Goal: Task Accomplishment & Management: Use online tool/utility

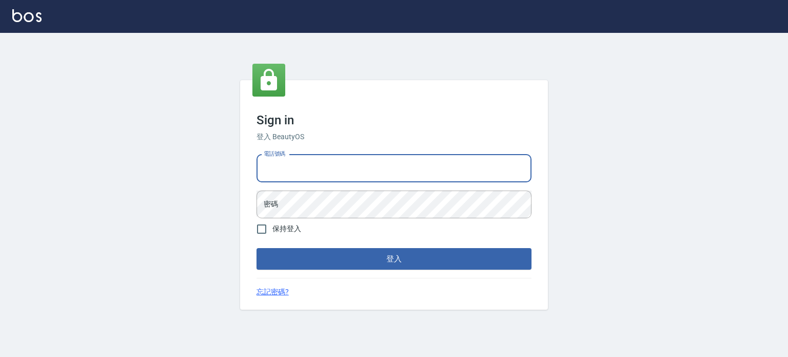
click at [289, 160] on input "電話號碼" at bounding box center [394, 168] width 275 height 28
type input "0977239969"
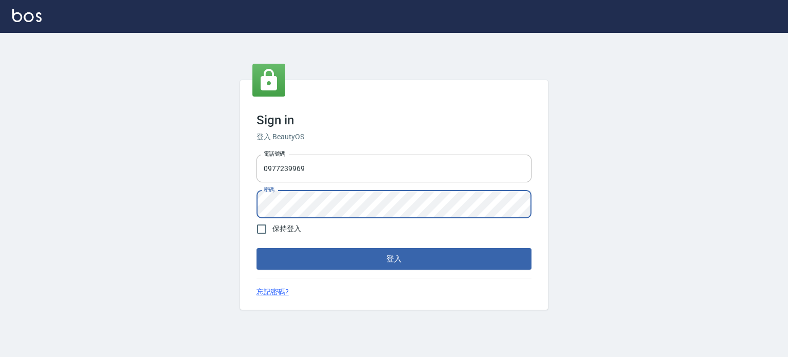
click at [257, 248] on button "登入" at bounding box center [394, 259] width 275 height 22
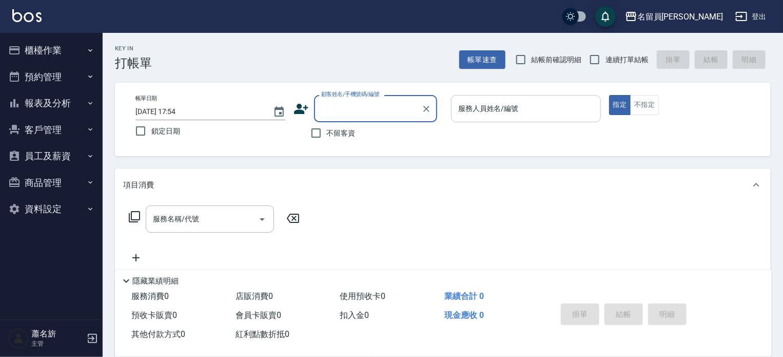
click at [523, 111] on input "服務人員姓名/編號" at bounding box center [526, 109] width 141 height 18
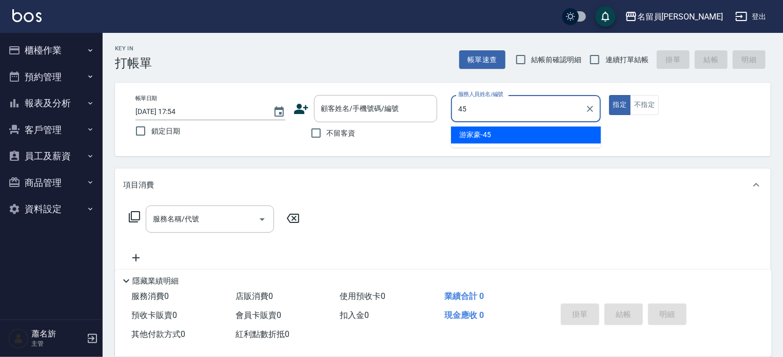
type input "[PERSON_NAME]-45"
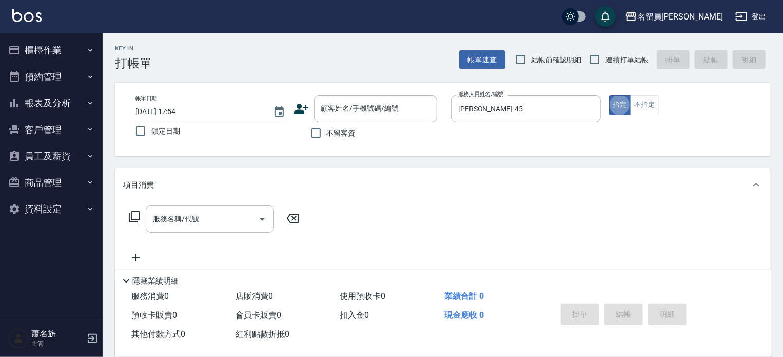
type button "true"
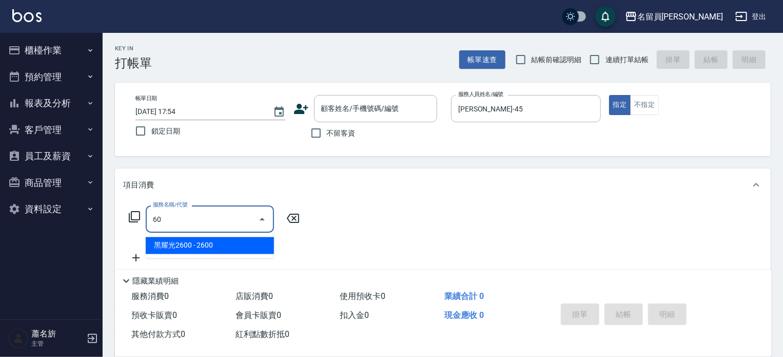
type input "6"
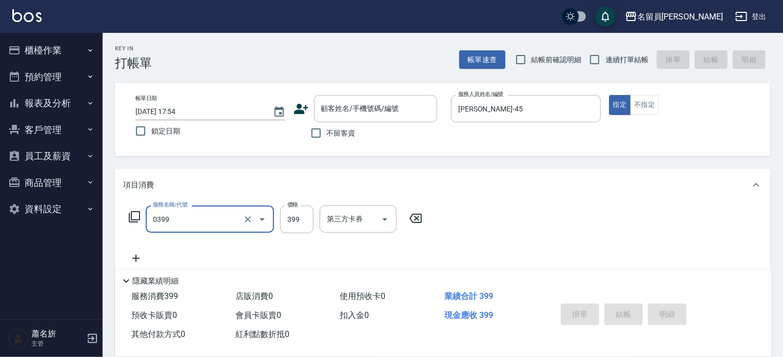
type input "海鹽SPA(0399)"
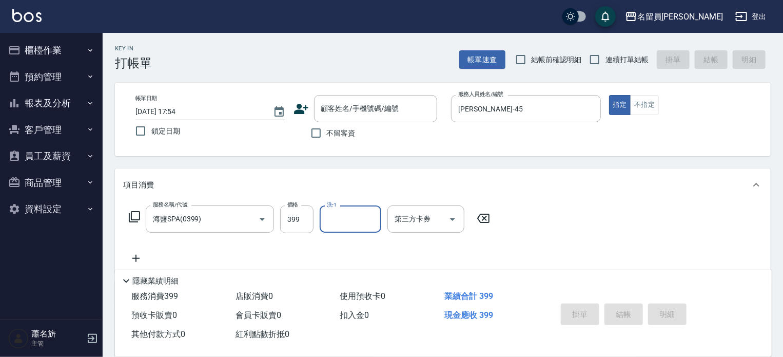
click at [625, 73] on div "Key In 打帳單 帳單速查 結帳前確認明細 連續打單結帳 掛單 結帳 明細 帳單日期 [DATE] 17:54 鎖定日期 顧客姓名/手機號碼/編號 顧客姓…" at bounding box center [443, 267] width 680 height 468
click at [624, 58] on span "連續打單結帳" at bounding box center [626, 59] width 43 height 11
click at [605, 58] on input "連續打單結帳" at bounding box center [595, 60] width 22 height 22
checkbox input "true"
click at [333, 131] on span "不留客資" at bounding box center [341, 133] width 29 height 11
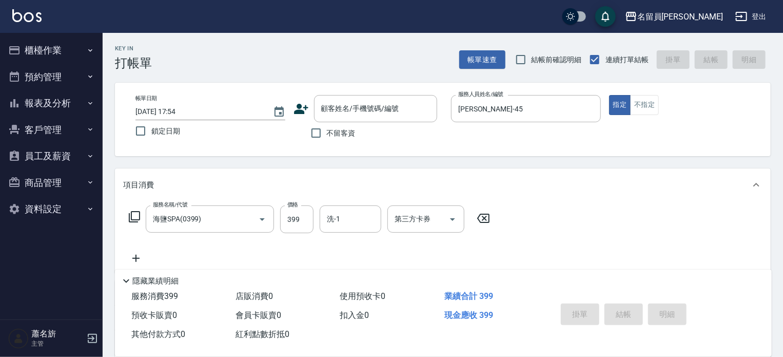
click at [327, 131] on input "不留客資" at bounding box center [316, 133] width 22 height 22
checkbox input "true"
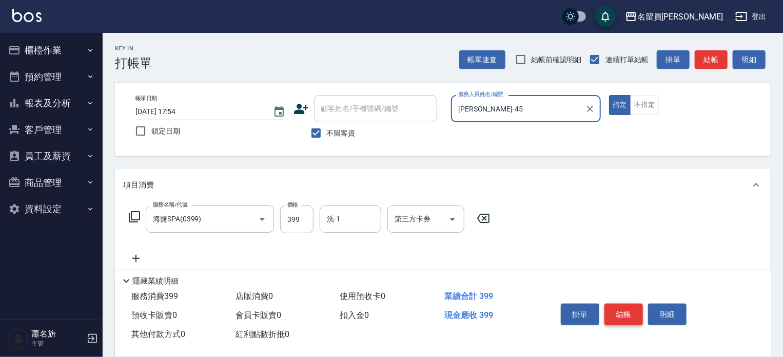
click at [625, 319] on button "結帳" at bounding box center [623, 314] width 38 height 22
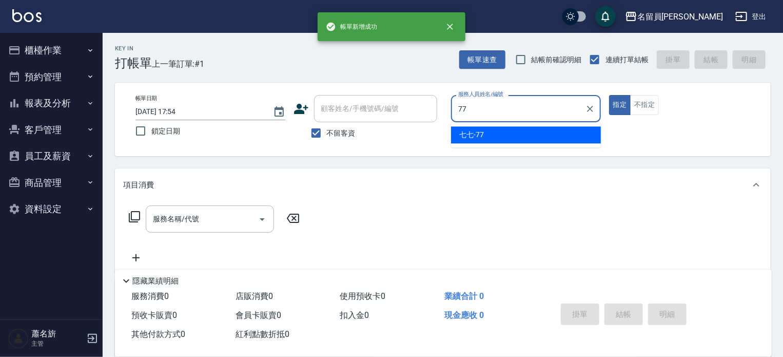
type input "七七-77"
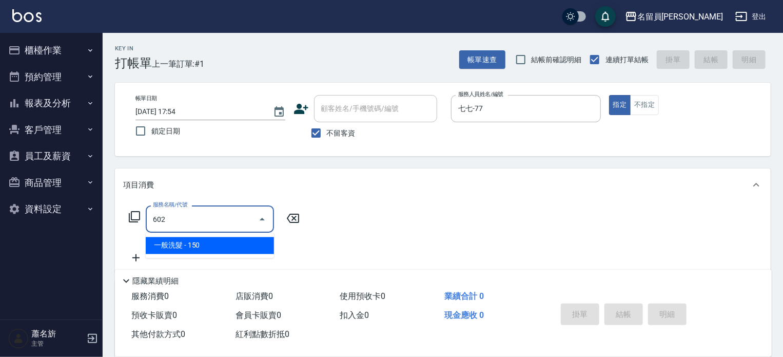
type input "一般洗髮(602)"
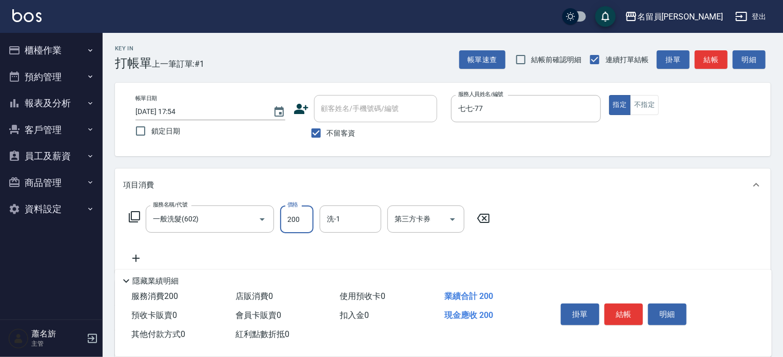
type input "200"
type input "[PERSON_NAME]-17"
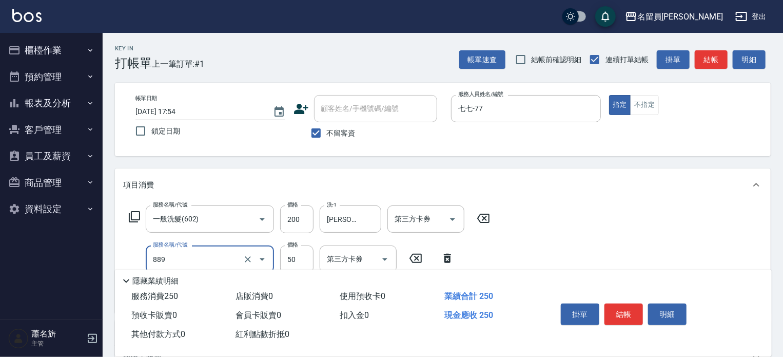
type input "精油(889)"
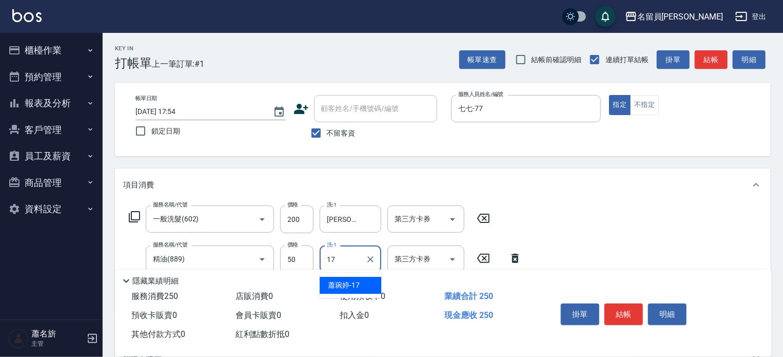
type input "[PERSON_NAME]-17"
type input "瞬間保養(415)"
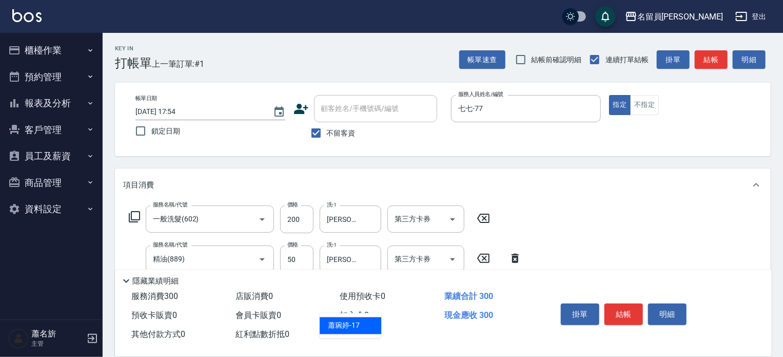
type input "[PERSON_NAME]-17"
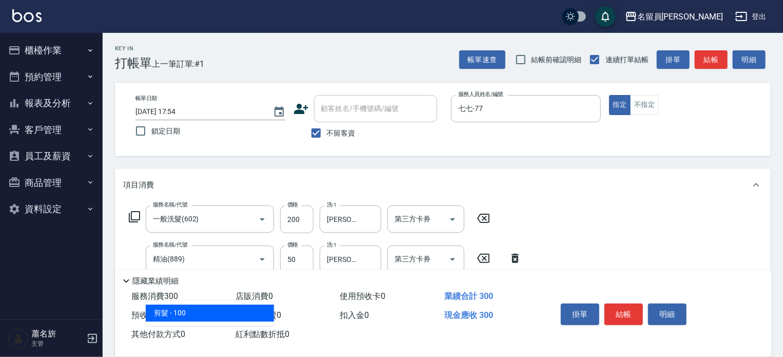
type input "剪髮(302)"
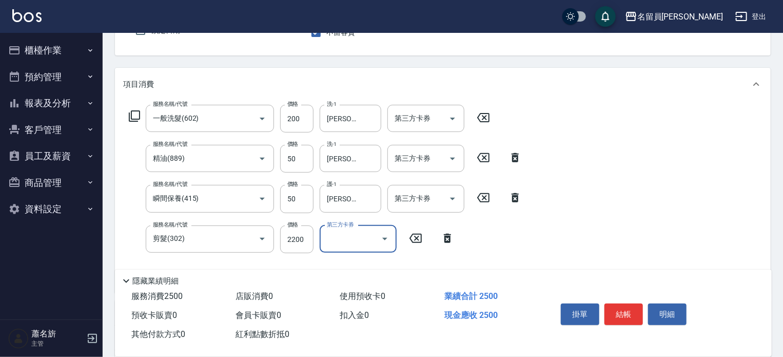
scroll to position [103, 0]
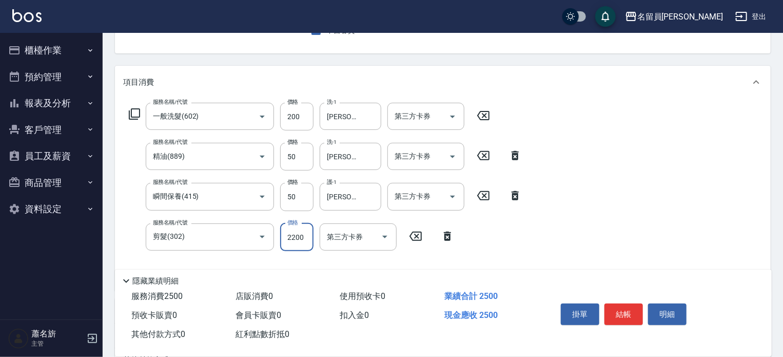
drag, startPoint x: 301, startPoint y: 244, endPoint x: 296, endPoint y: 239, distance: 7.6
click at [301, 243] on input "2200" at bounding box center [296, 237] width 33 height 28
type input "200"
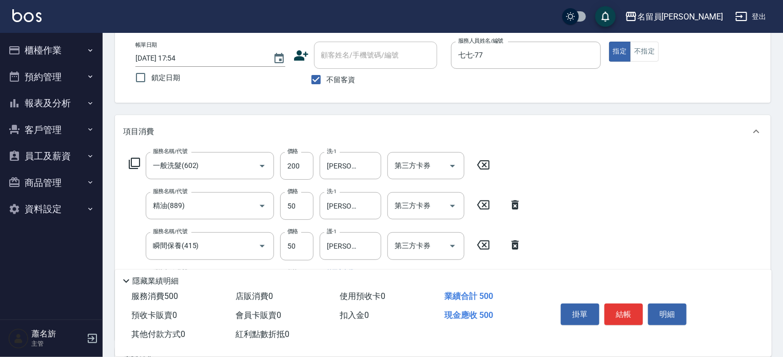
scroll to position [0, 0]
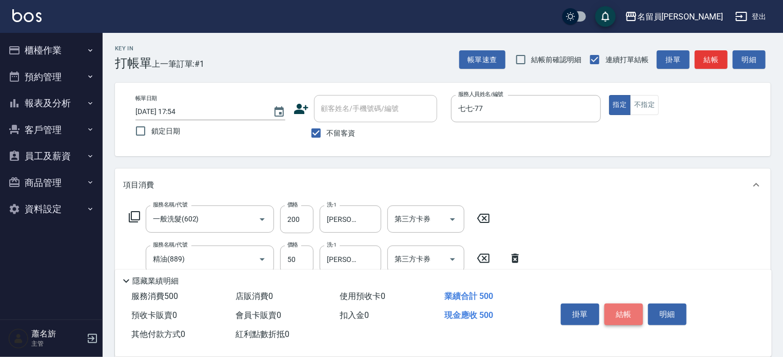
click at [623, 315] on button "結帳" at bounding box center [623, 314] width 38 height 22
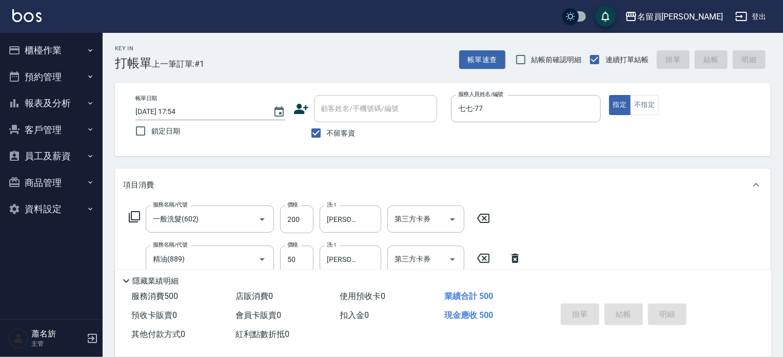
type input "[DATE] 17:55"
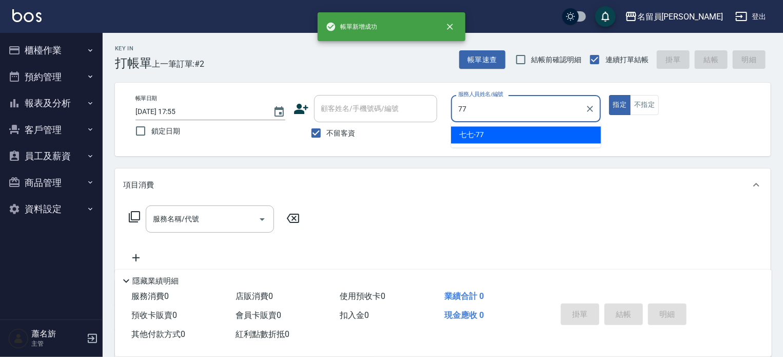
type input "七七-77"
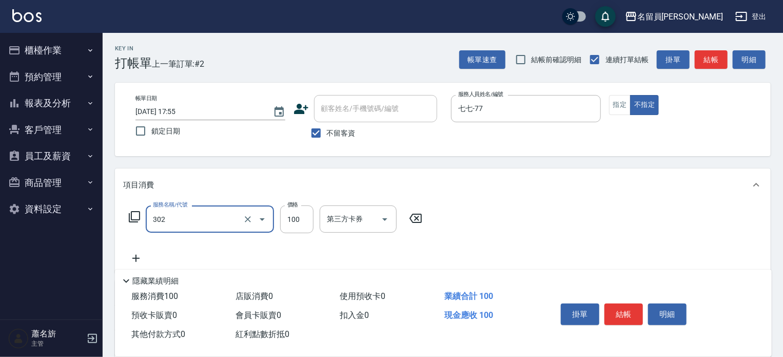
type input "剪髮(302)"
type input "230"
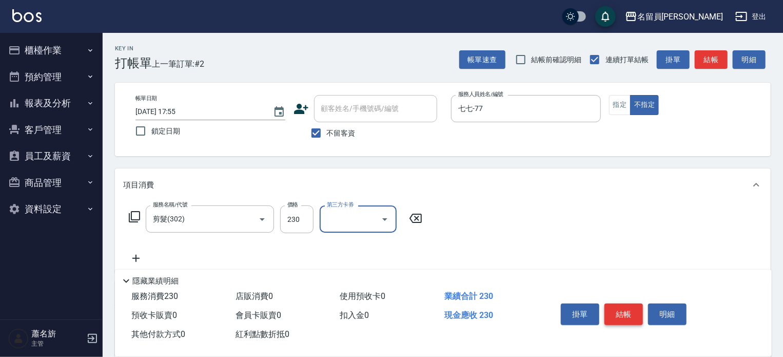
click at [627, 308] on button "結帳" at bounding box center [623, 314] width 38 height 22
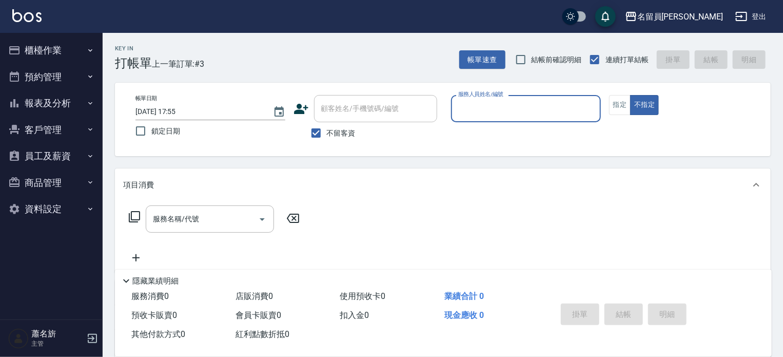
type input "ㄣ"
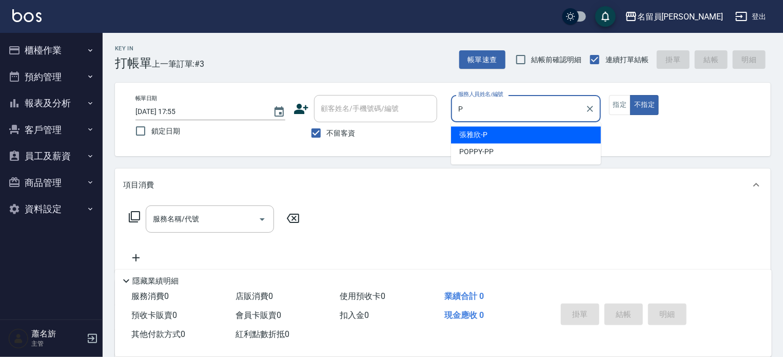
type input "[PERSON_NAME]"
type button "false"
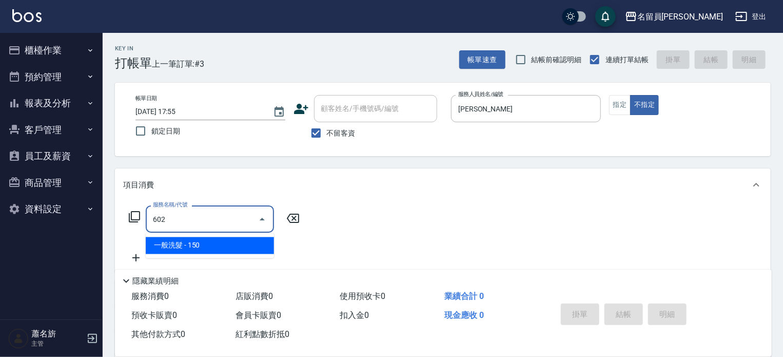
type input "一般洗髮(602)"
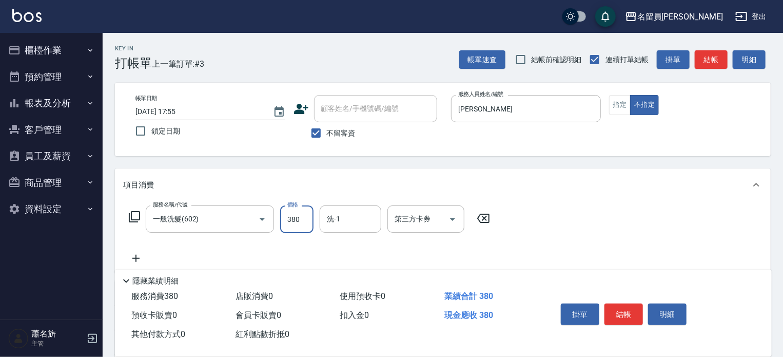
type input "380"
click at [615, 316] on button "結帳" at bounding box center [623, 314] width 38 height 22
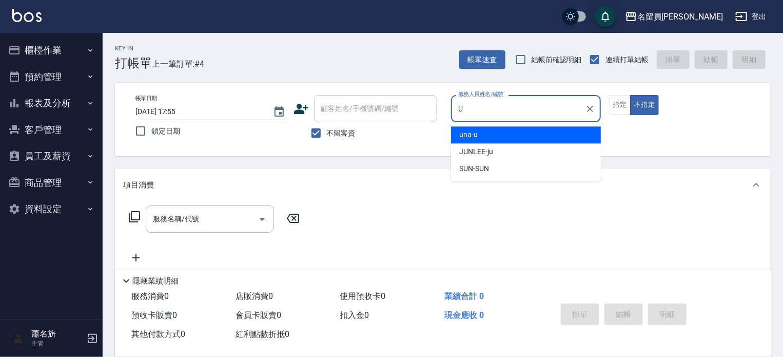
type input "una-u"
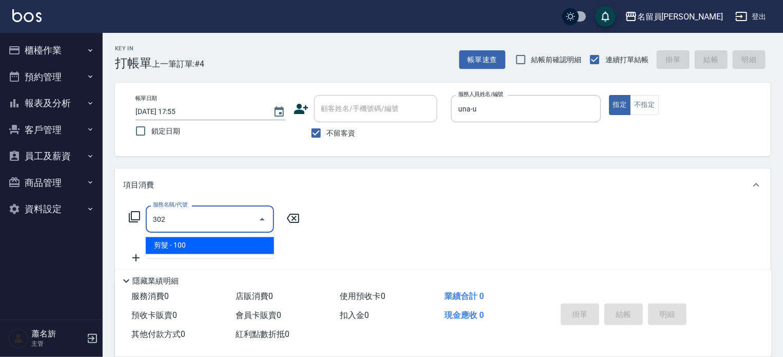
type input "剪髮(302)"
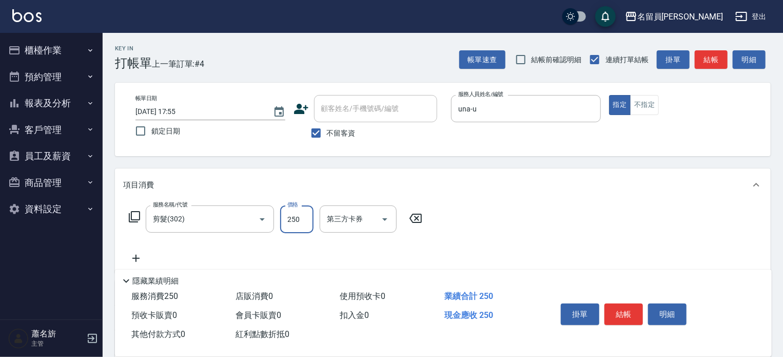
type input "250"
click at [621, 307] on button "結帳" at bounding box center [623, 314] width 38 height 22
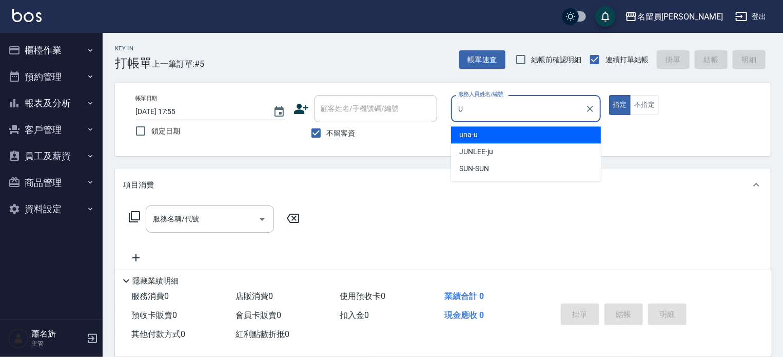
type input "una-u"
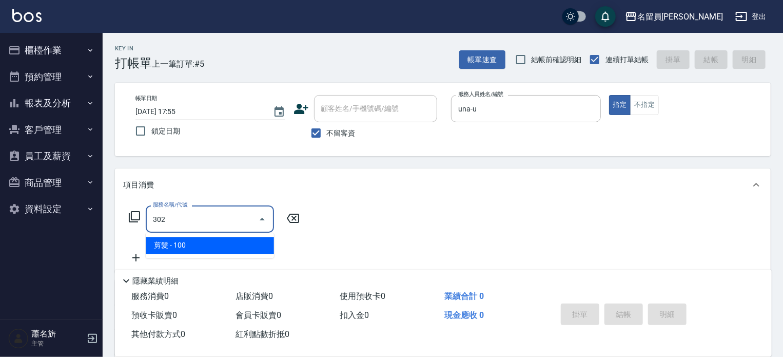
type input "剪髮(302)"
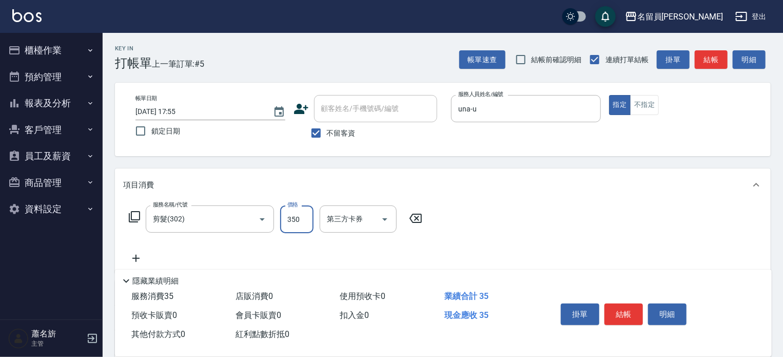
type input "350"
click at [619, 311] on button "結帳" at bounding box center [623, 314] width 38 height 22
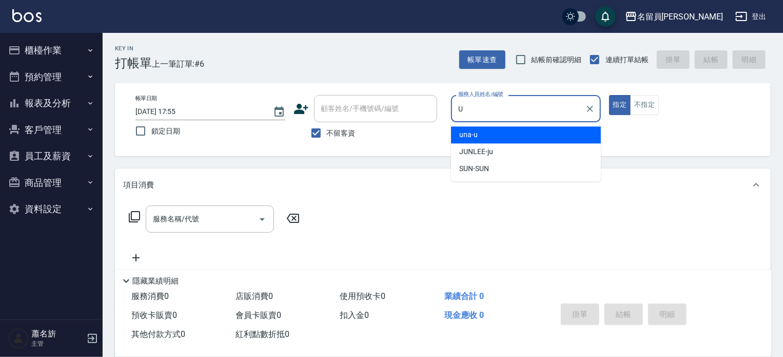
type input "una-u"
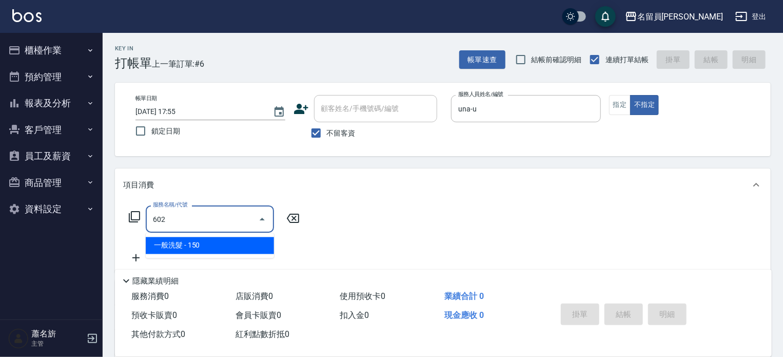
type input "一般洗髮(602)"
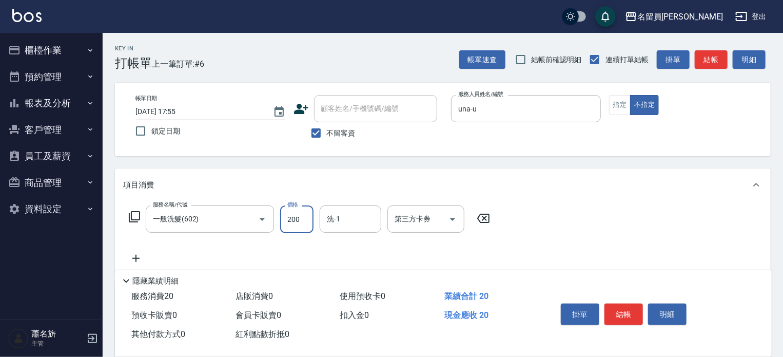
type input "200"
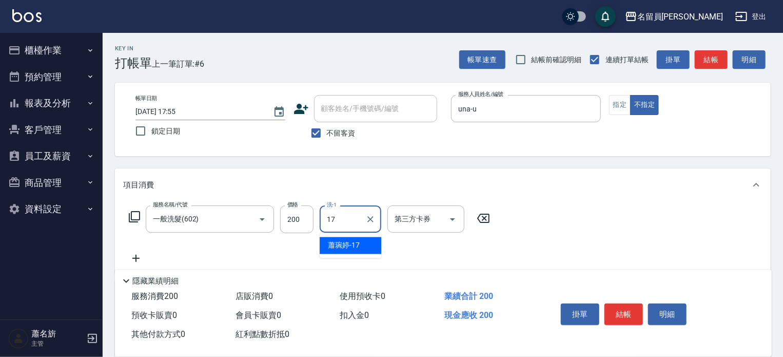
type input "[PERSON_NAME]-17"
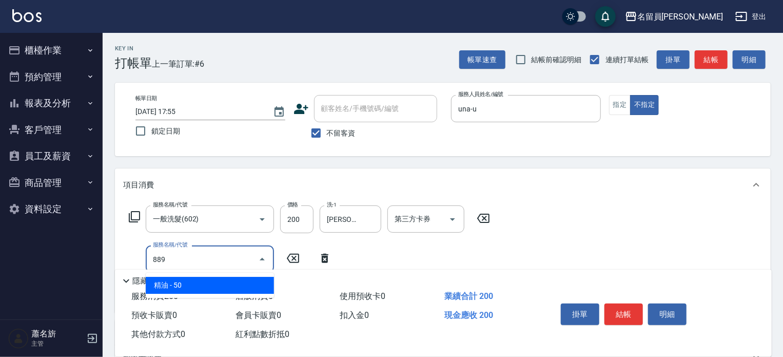
type input "精油(889)"
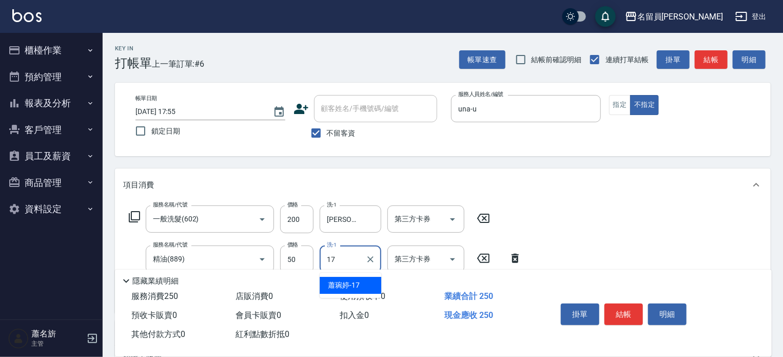
type input "[PERSON_NAME]-17"
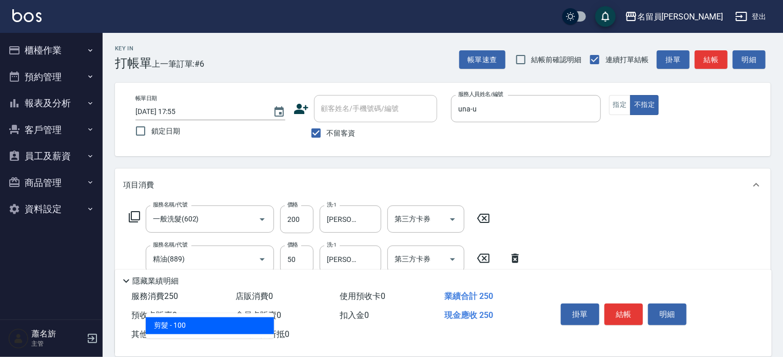
type input "剪髮(302)"
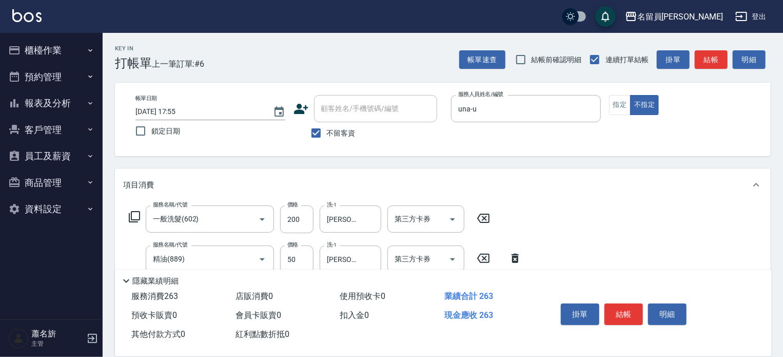
type input "130"
click at [625, 308] on button "結帳" at bounding box center [623, 314] width 38 height 22
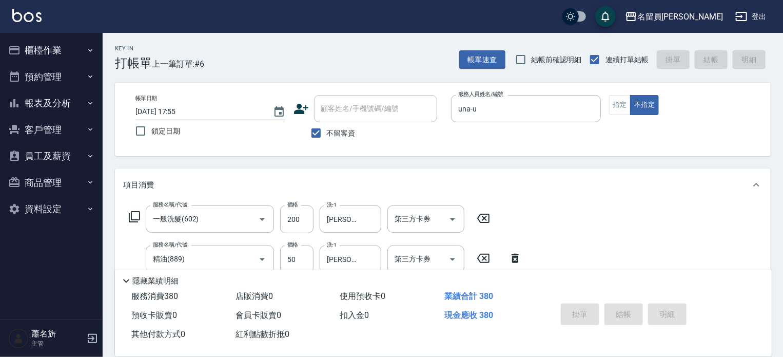
type input "[DATE] 17:56"
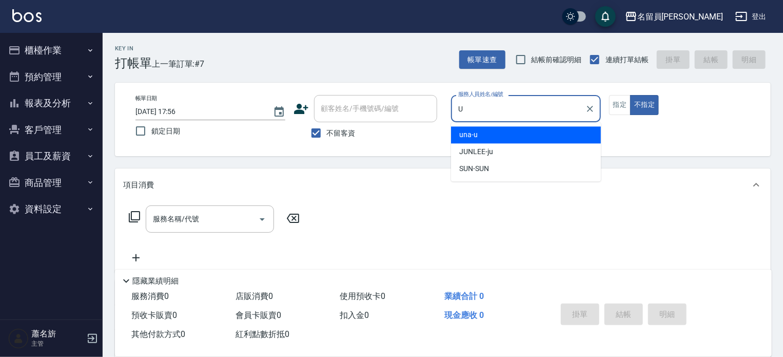
type input "una-u"
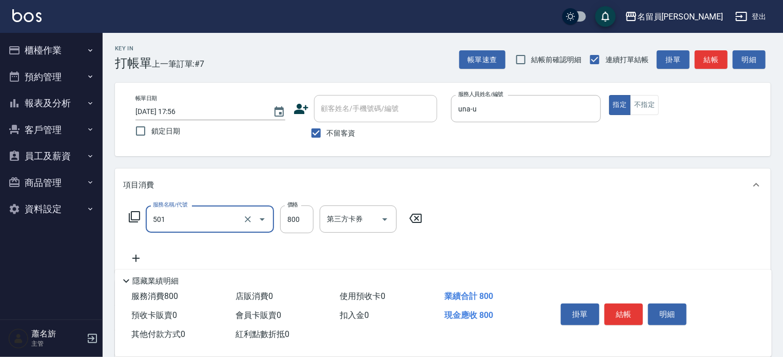
type input "染髮(501)"
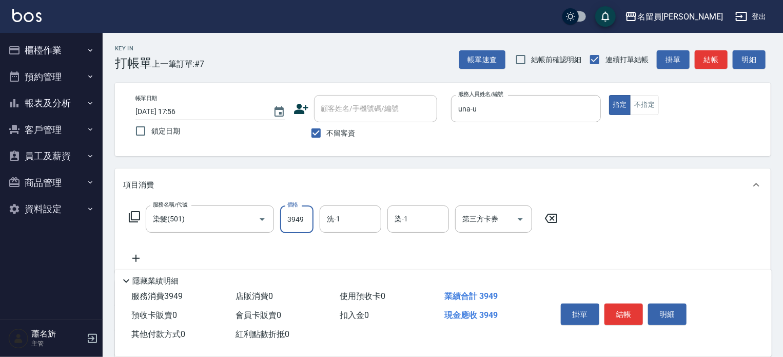
type input "3949"
click at [618, 308] on button "結帳" at bounding box center [623, 314] width 38 height 22
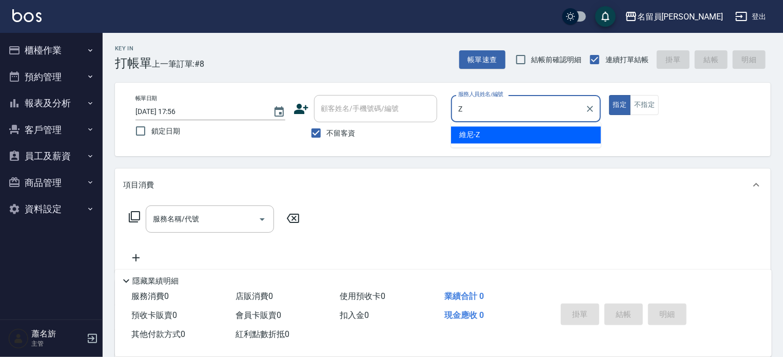
type input "維尼-Z"
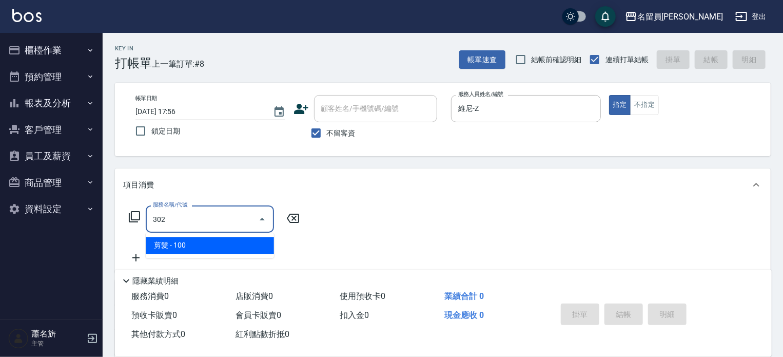
type input "剪髮(302)"
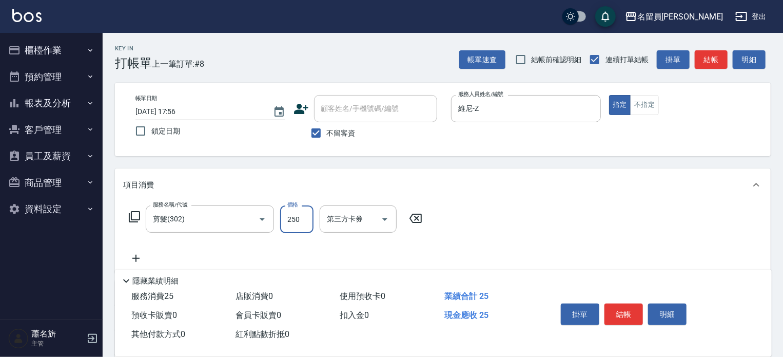
type input "250"
click at [614, 304] on button "結帳" at bounding box center [623, 314] width 38 height 22
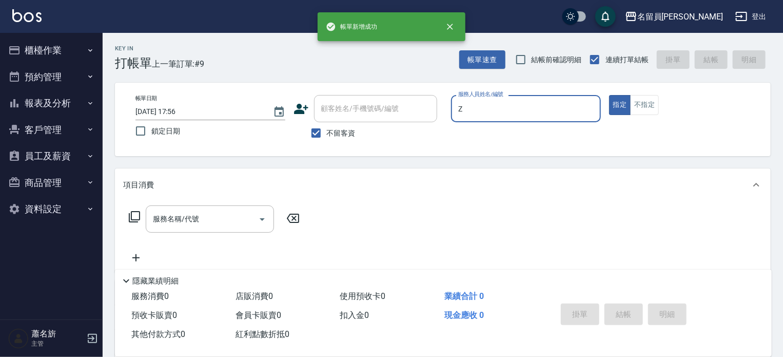
type input "維尼-Z"
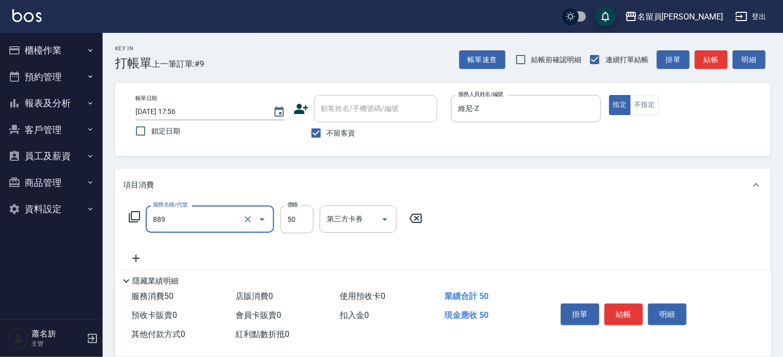
type input "精油(889)"
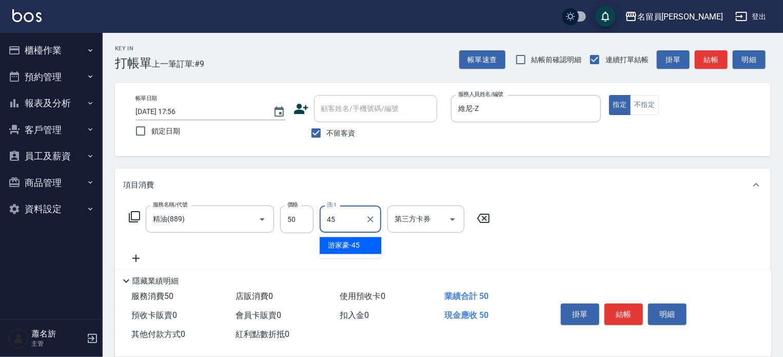
type input "[PERSON_NAME]-45"
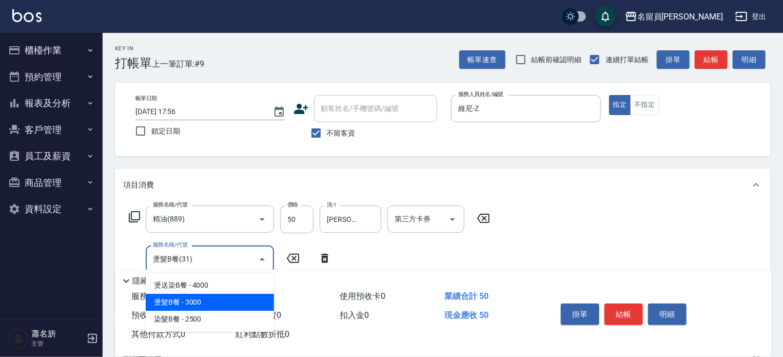
type input "燙髮B餐(31)"
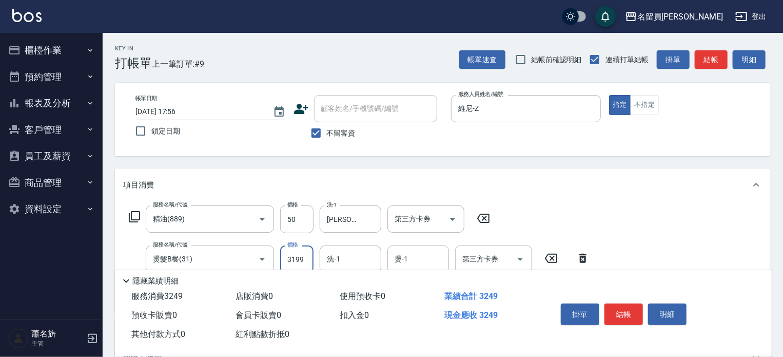
type input "3199"
type input "[PERSON_NAME]-45"
drag, startPoint x: 611, startPoint y: 308, endPoint x: 649, endPoint y: 299, distance: 39.1
click at [645, 299] on div "掛單 結帳 明細" at bounding box center [624, 315] width 134 height 32
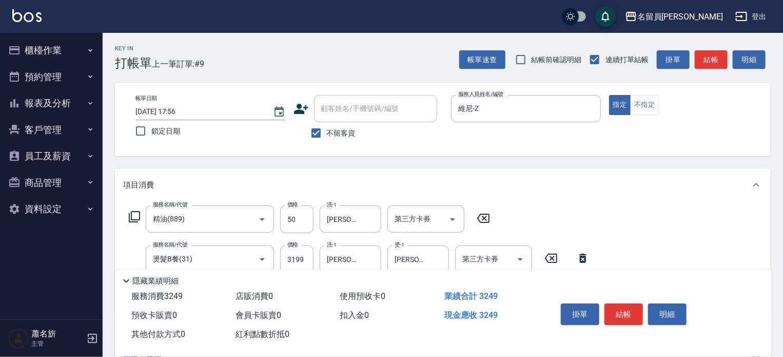
click at [604, 303] on button "結帳" at bounding box center [623, 314] width 38 height 22
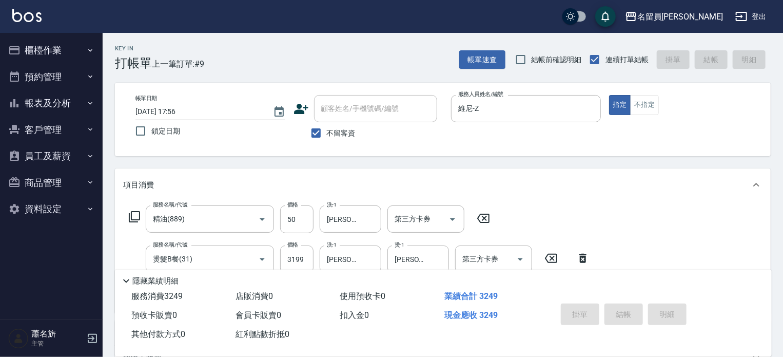
type input "[DATE] 17:57"
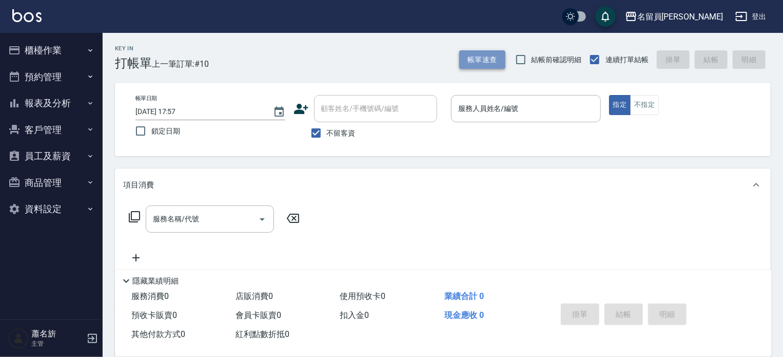
click at [477, 58] on button "帳單速查" at bounding box center [482, 59] width 46 height 19
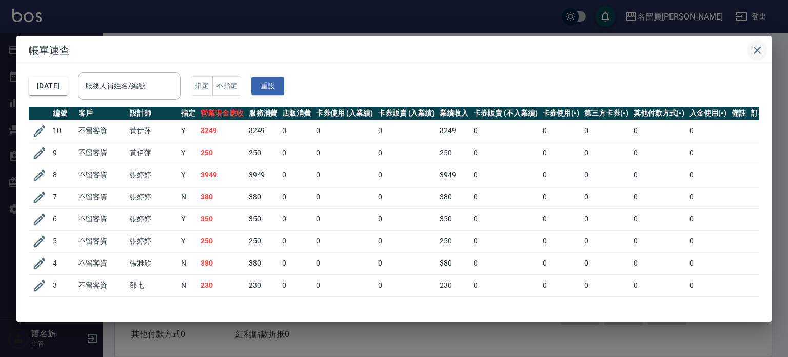
click at [753, 53] on icon "button" at bounding box center [757, 50] width 12 height 12
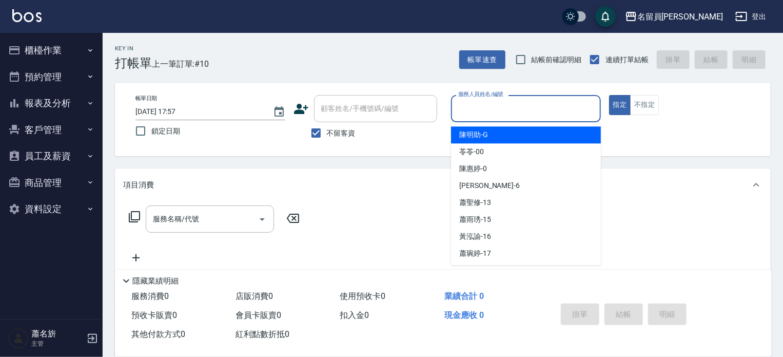
click at [589, 112] on input "服務人員姓名/編號" at bounding box center [526, 109] width 141 height 18
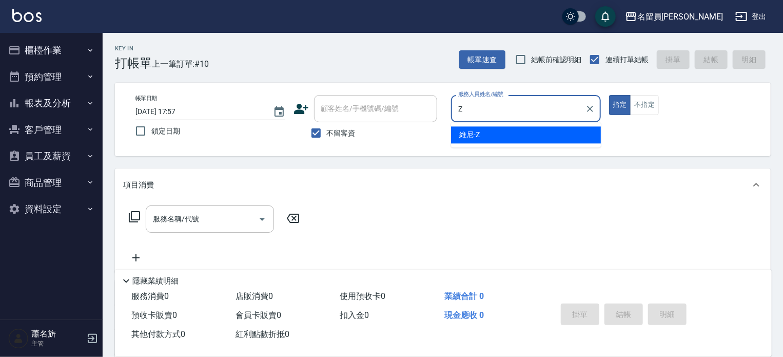
type input "維尼-Z"
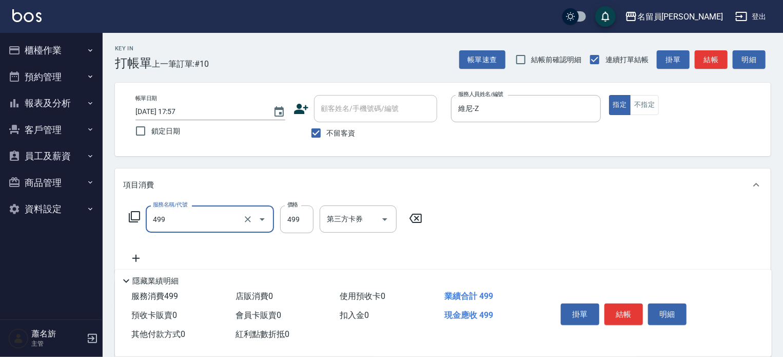
type input "去角質洗髮(499)"
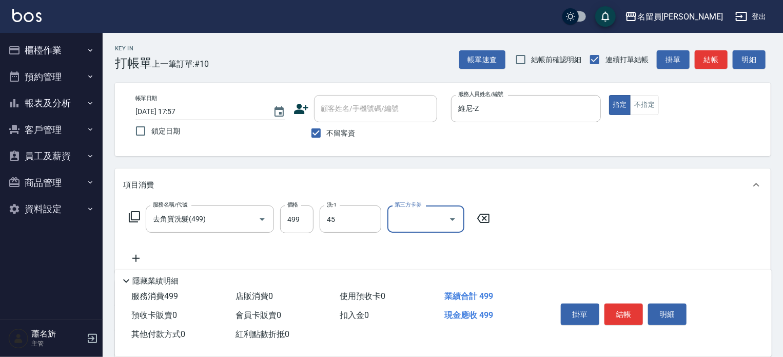
type input "[PERSON_NAME]-45"
click at [618, 312] on button "結帳" at bounding box center [623, 314] width 38 height 22
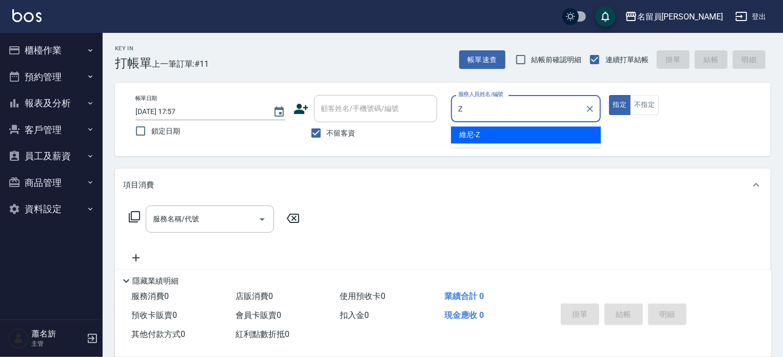
type input "維尼-Z"
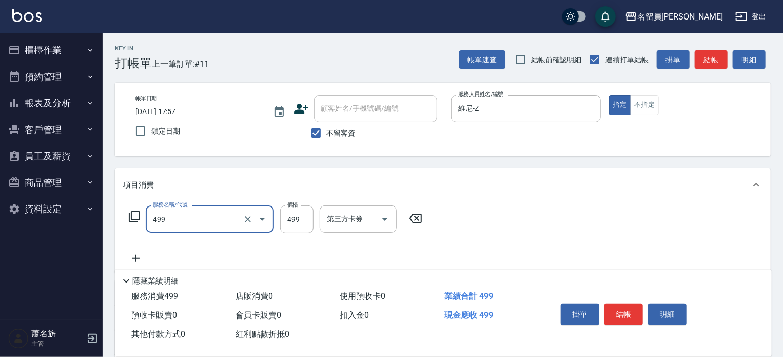
type input "去角質洗髮(499)"
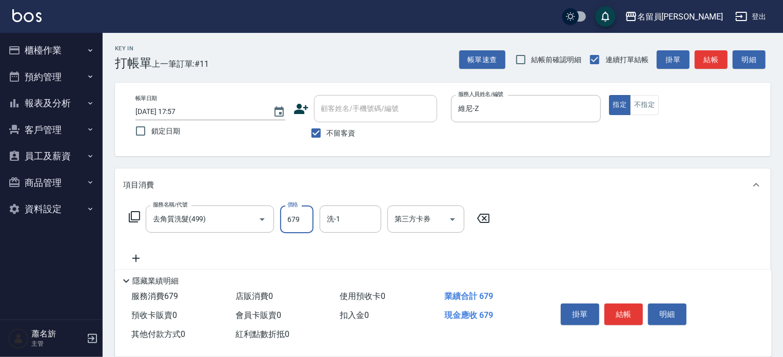
type input "679"
type input "[PERSON_NAME]-45"
click at [623, 308] on button "結帳" at bounding box center [623, 314] width 38 height 22
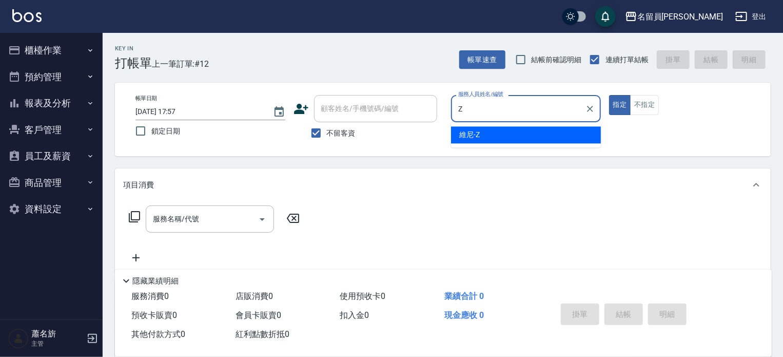
type input "維尼-Z"
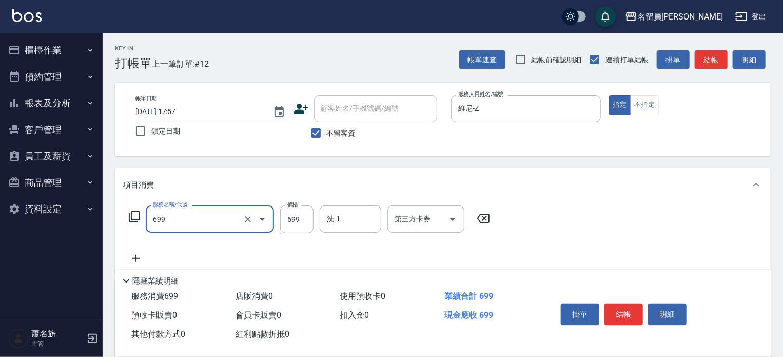
type input "精油洗髮(699)"
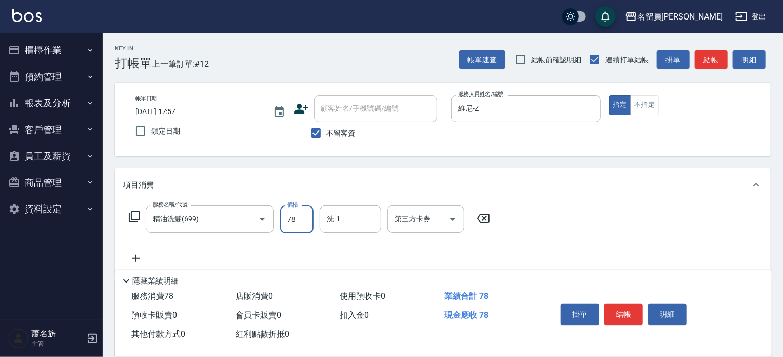
click at [285, 228] on input "78" at bounding box center [296, 219] width 33 height 28
type input "700"
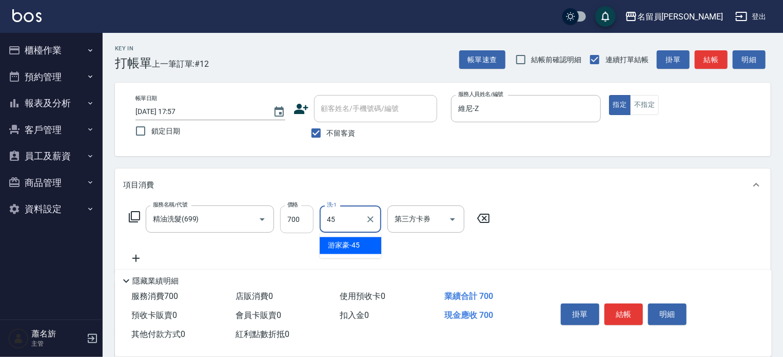
type input "[PERSON_NAME]-45"
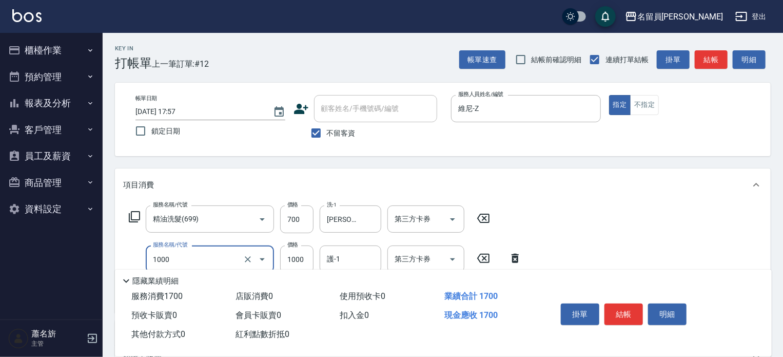
type input "酵素護髮(1000)"
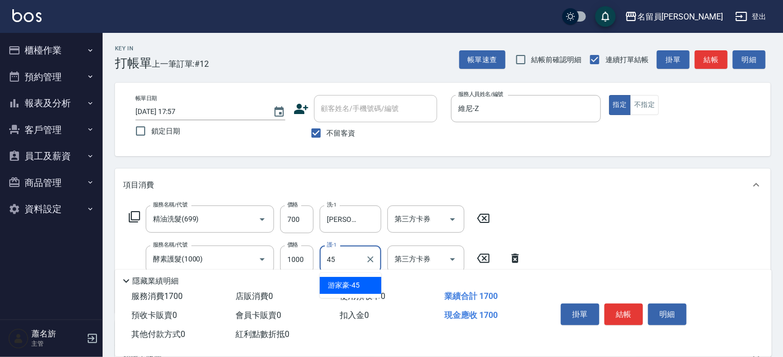
type input "[PERSON_NAME]-45"
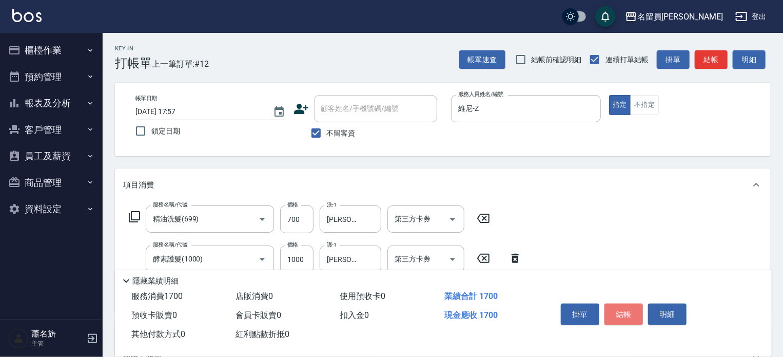
click at [633, 307] on button "結帳" at bounding box center [623, 314] width 38 height 22
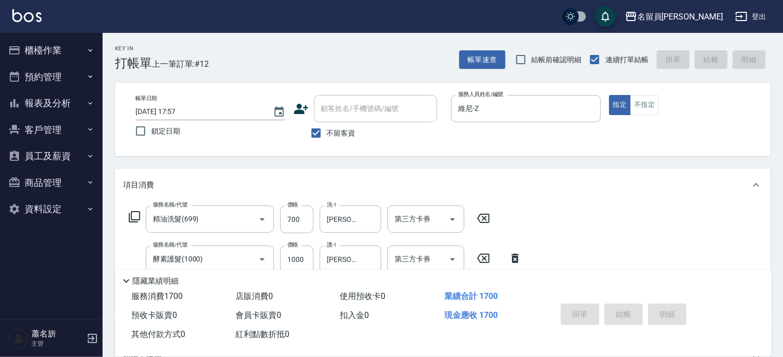
type input "[DATE] 17:58"
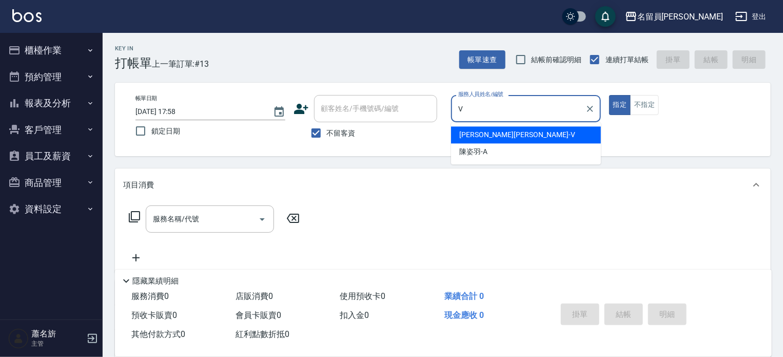
type input "[PERSON_NAME][PERSON_NAME]-V"
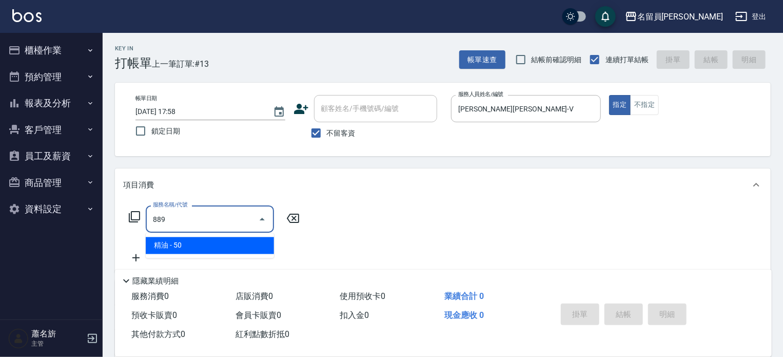
type input "精油(889)"
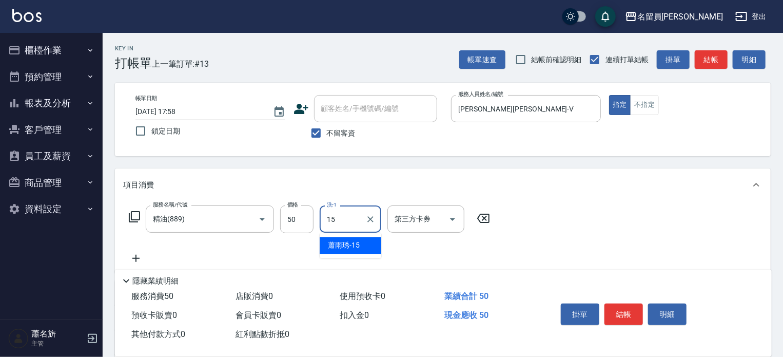
type input "[PERSON_NAME]-15"
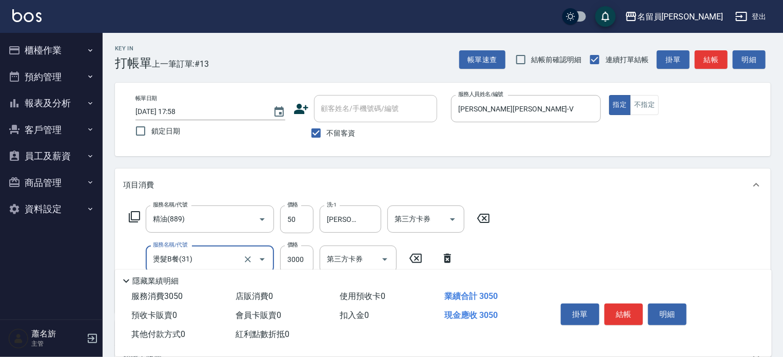
type input "燙髮B餐(31)"
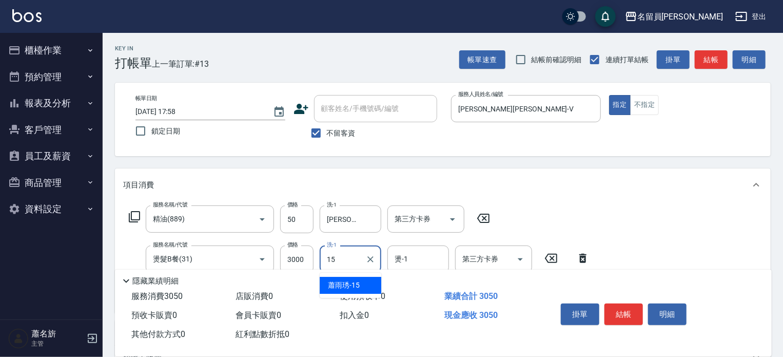
type input "[PERSON_NAME]-15"
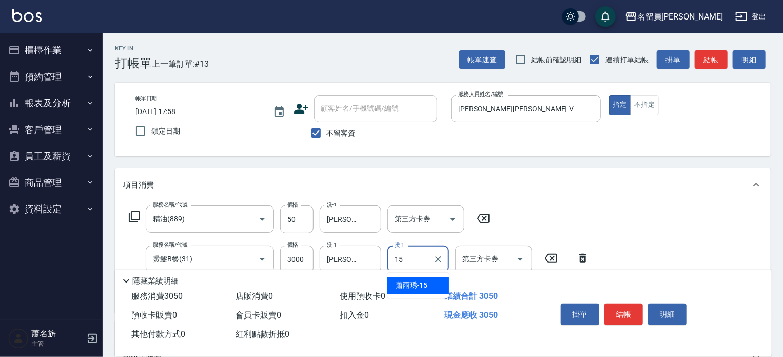
type input "[PERSON_NAME]-15"
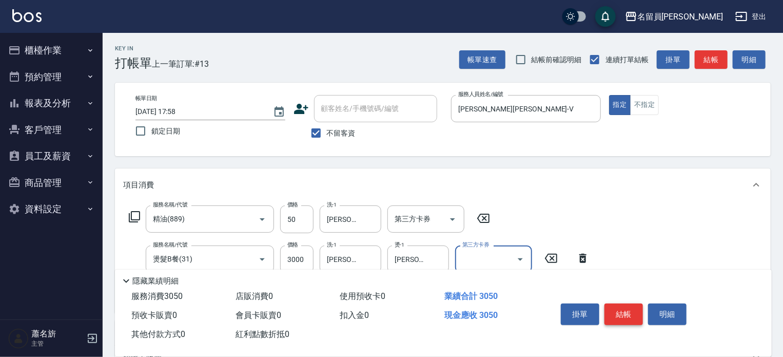
click at [631, 312] on button "結帳" at bounding box center [623, 314] width 38 height 22
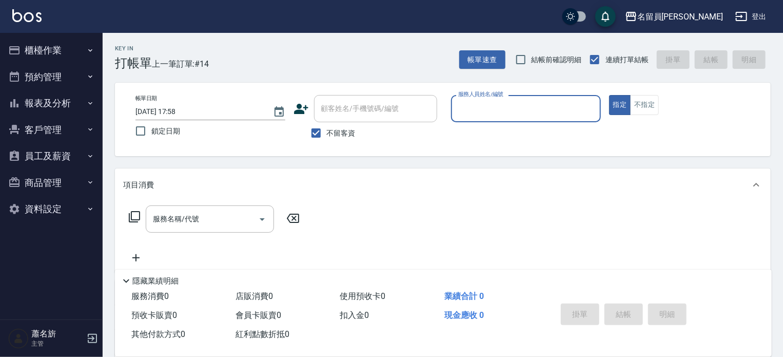
type input "Z"
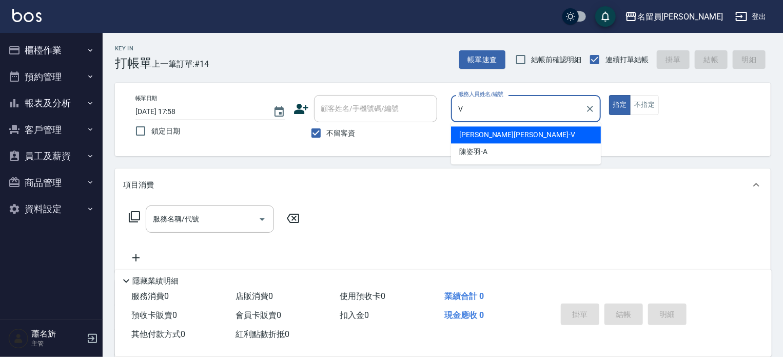
type input "[PERSON_NAME][PERSON_NAME]-V"
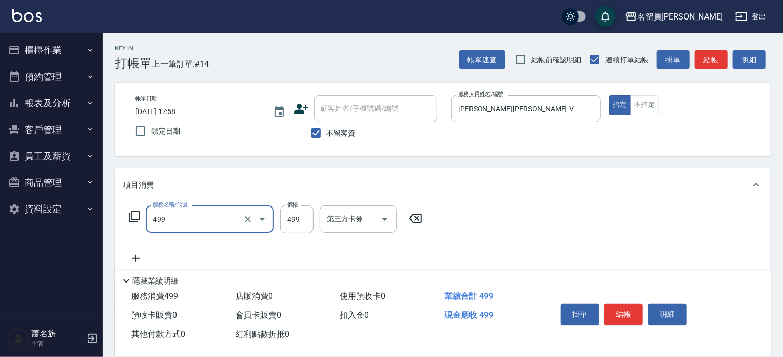
type input "去角質洗髮(499)"
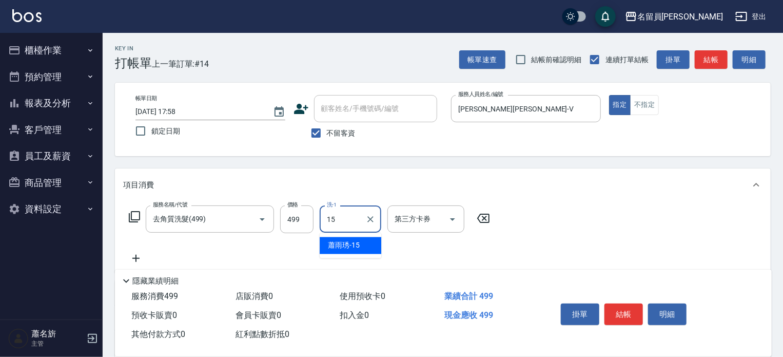
type input "[PERSON_NAME]-15"
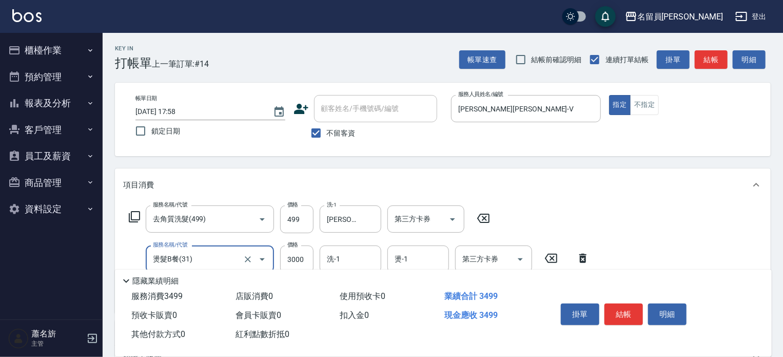
type input "燙髮B餐(31)"
type input "3500"
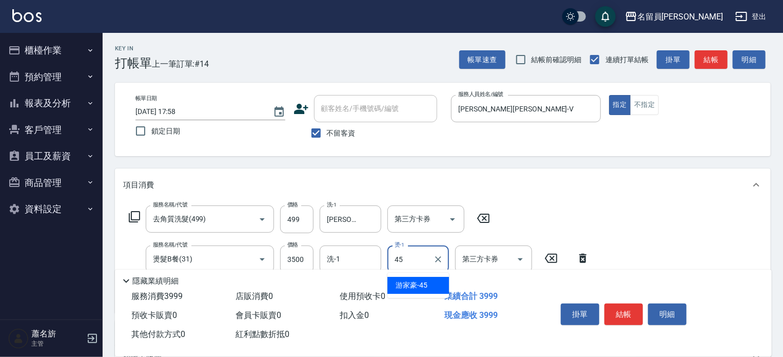
type input "4"
type input "[PERSON_NAME]-15"
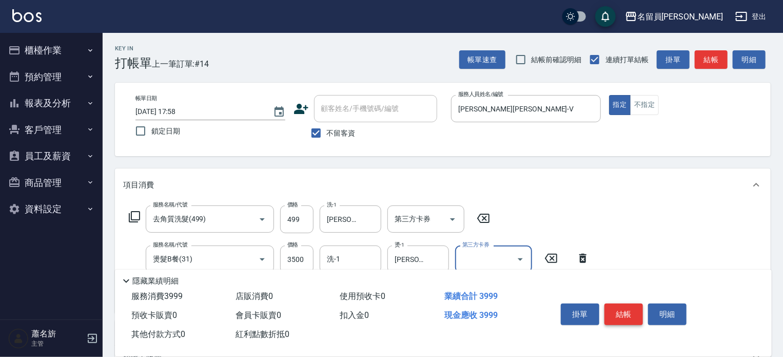
click at [619, 306] on button "結帳" at bounding box center [623, 314] width 38 height 22
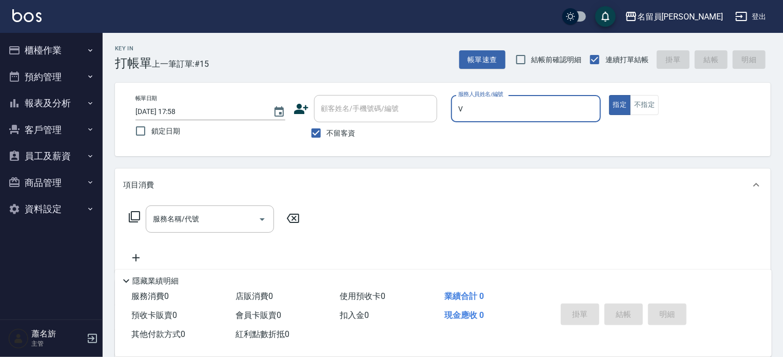
type input "[PERSON_NAME][PERSON_NAME]-V"
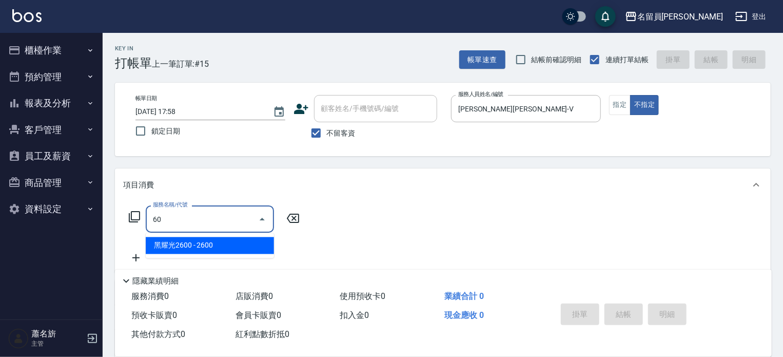
type input "602"
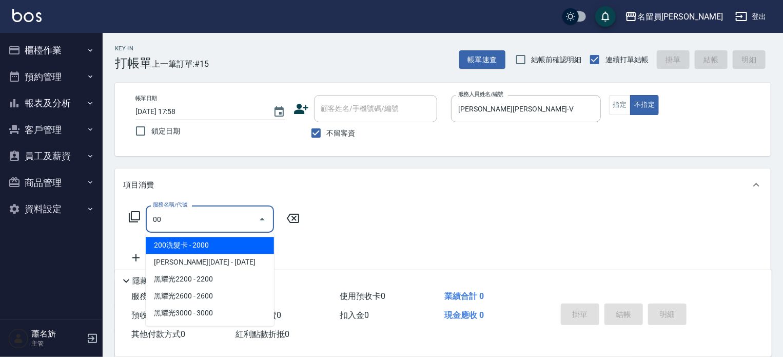
type input "0"
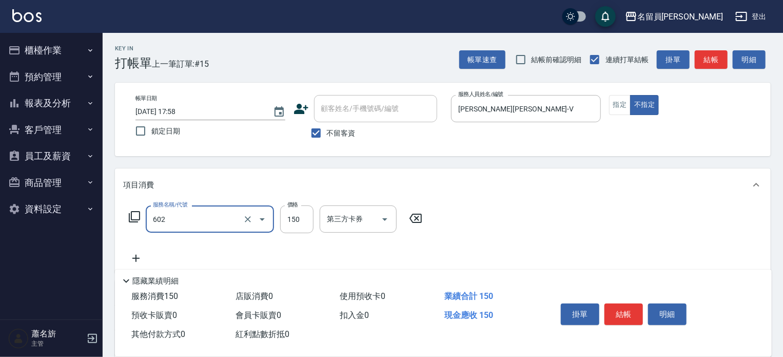
type input "一般洗髮(602)"
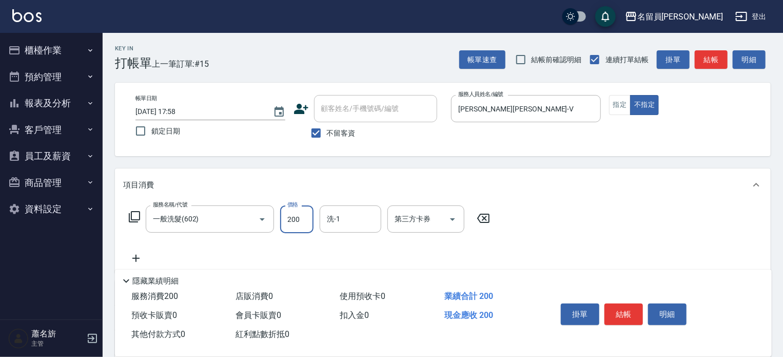
type input "200"
type input "[PERSON_NAME]-15"
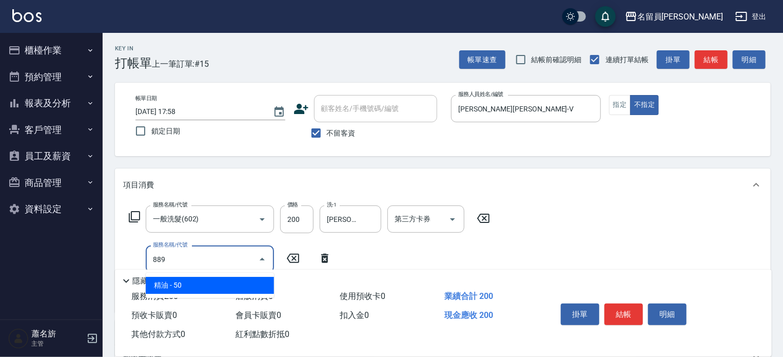
type input "精油(889)"
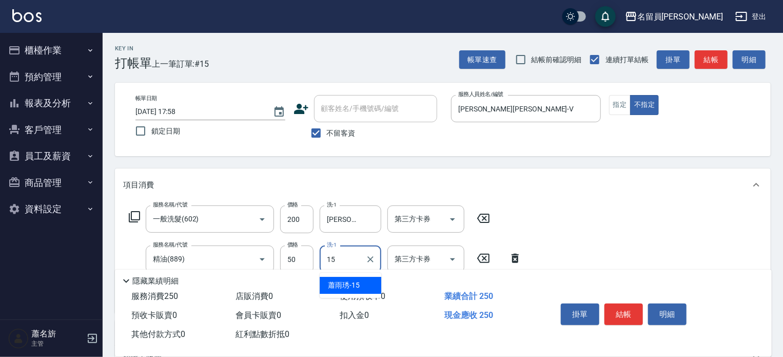
type input "[PERSON_NAME]-15"
type input "瞬間保養(415)"
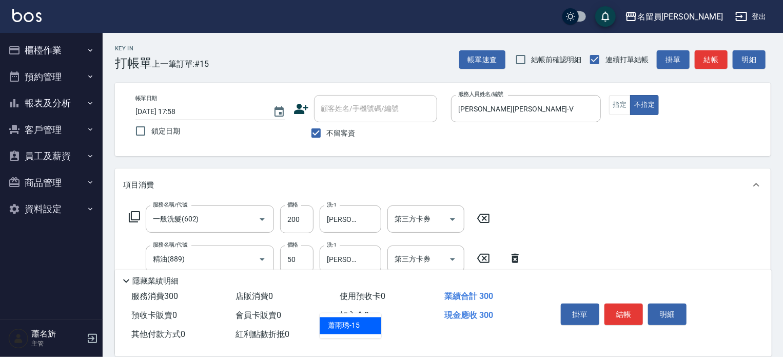
type input "[PERSON_NAME]-15"
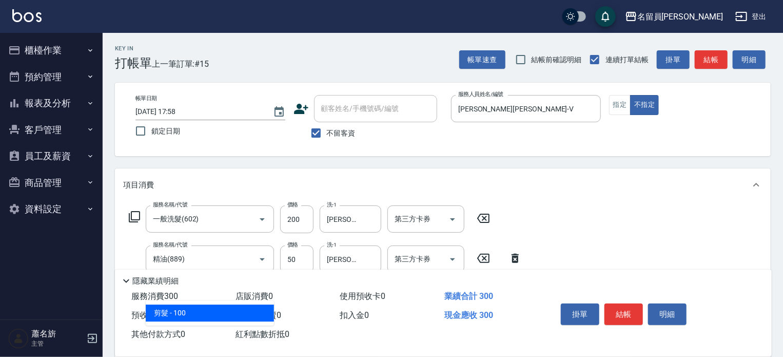
type input "剪髮(302)"
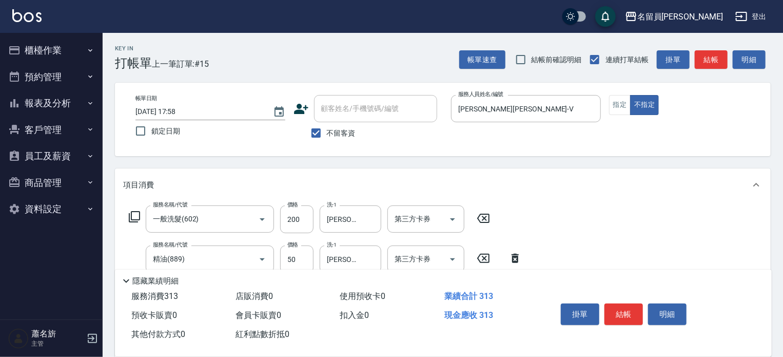
type input "130"
click at [633, 314] on button "結帳" at bounding box center [623, 314] width 38 height 22
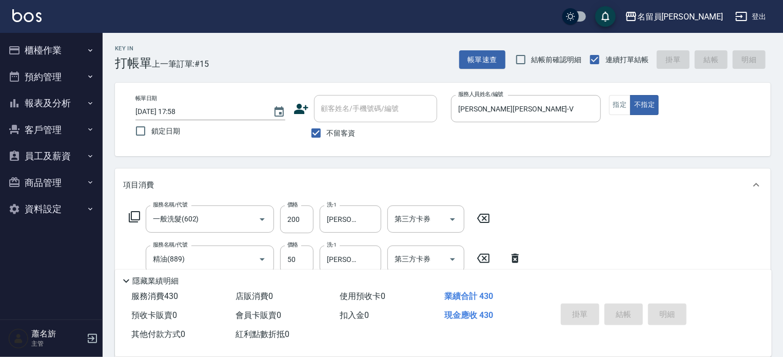
type input "[DATE] 17:59"
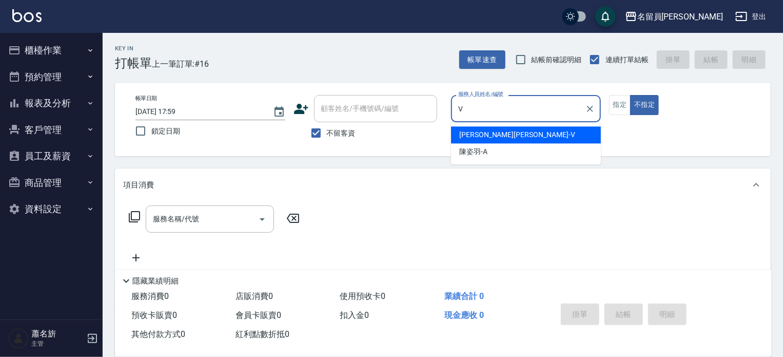
type input "[PERSON_NAME][PERSON_NAME]-V"
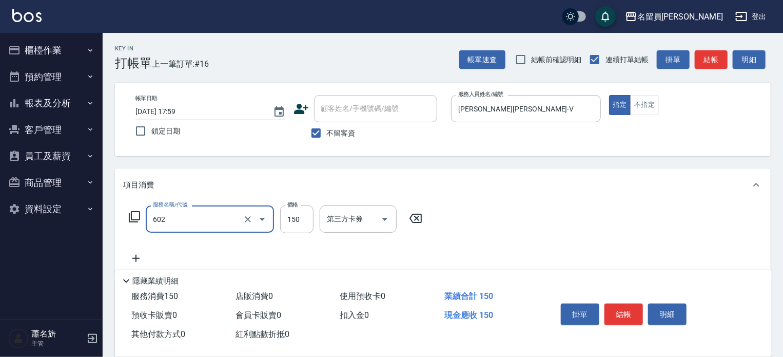
type input "一般洗髮(602)"
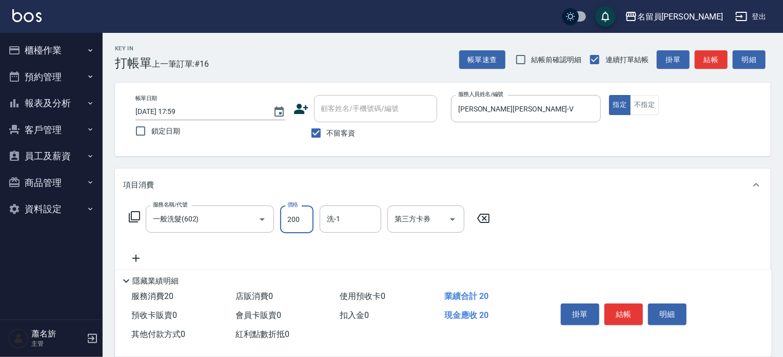
type input "200"
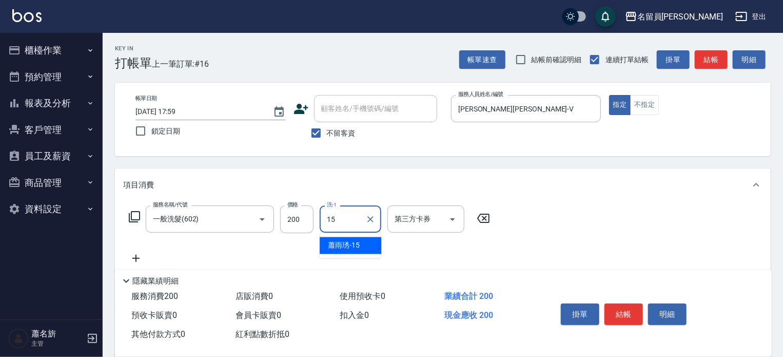
type input "[PERSON_NAME]-15"
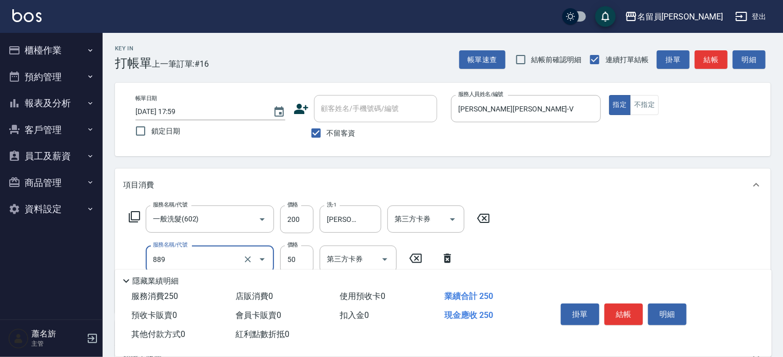
type input "精油(889)"
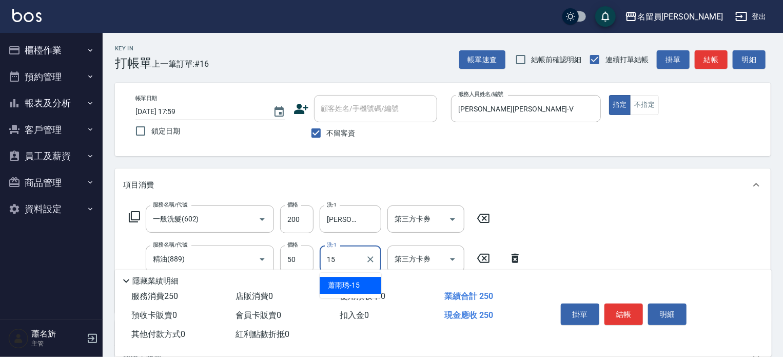
type input "[PERSON_NAME]-15"
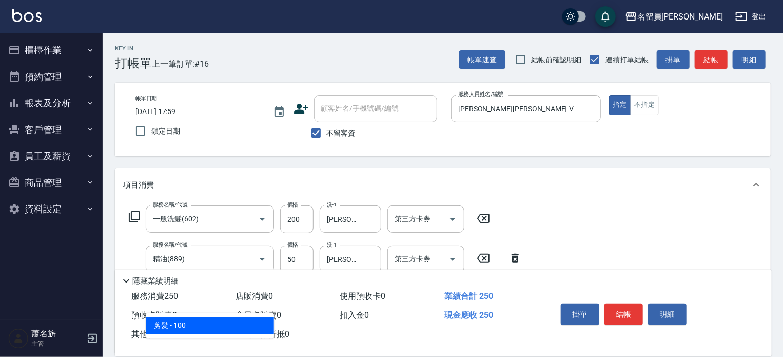
type input "剪髮(302)"
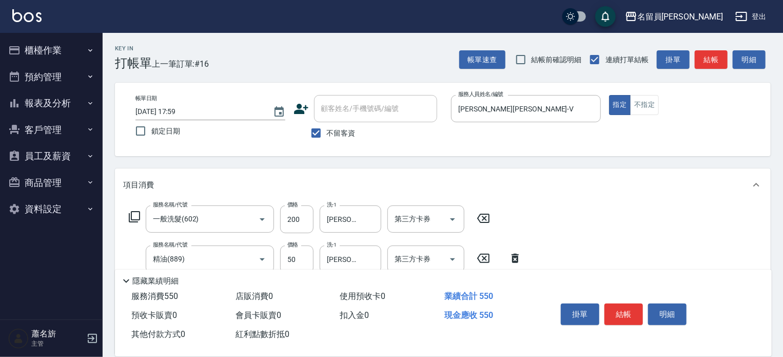
type input "300"
click at [627, 312] on button "結帳" at bounding box center [623, 314] width 38 height 22
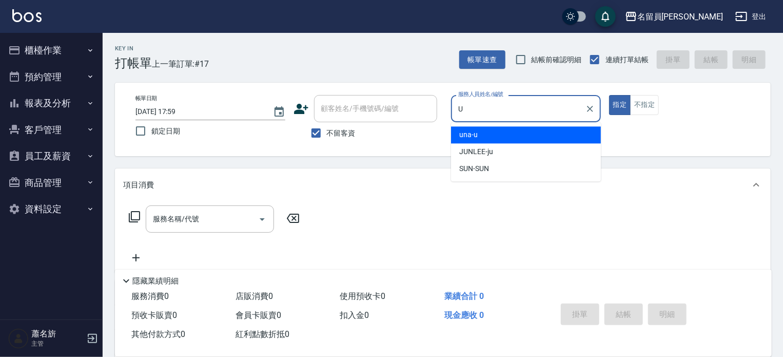
type input "una-u"
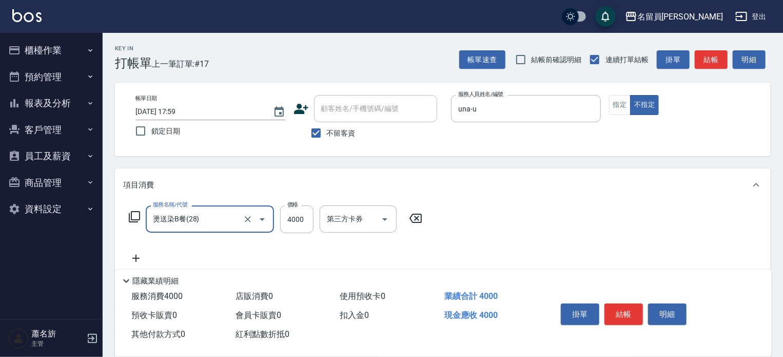
type input "燙送染B餐(28)"
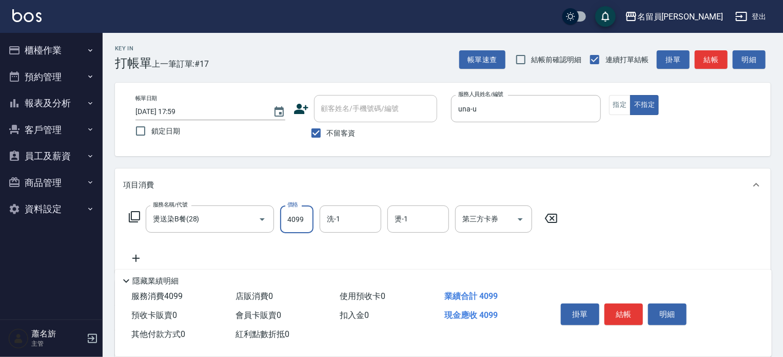
type input "4099"
type input "[PERSON_NAME]-17"
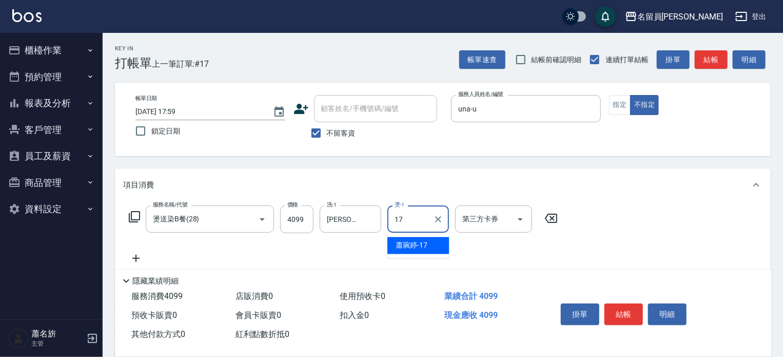
type input "[PERSON_NAME]-17"
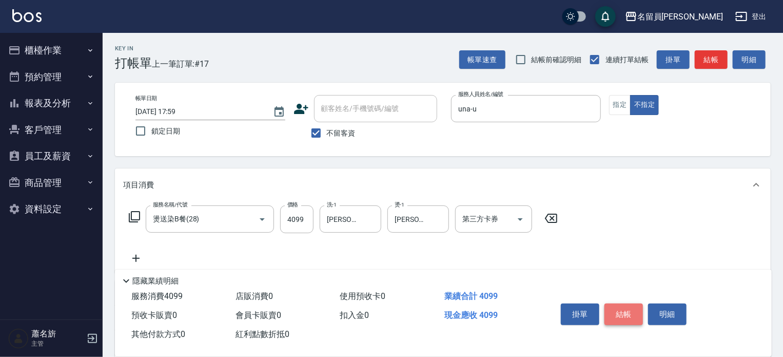
drag, startPoint x: 620, startPoint y: 308, endPoint x: 615, endPoint y: 305, distance: 6.2
click at [620, 308] on button "結帳" at bounding box center [623, 314] width 38 height 22
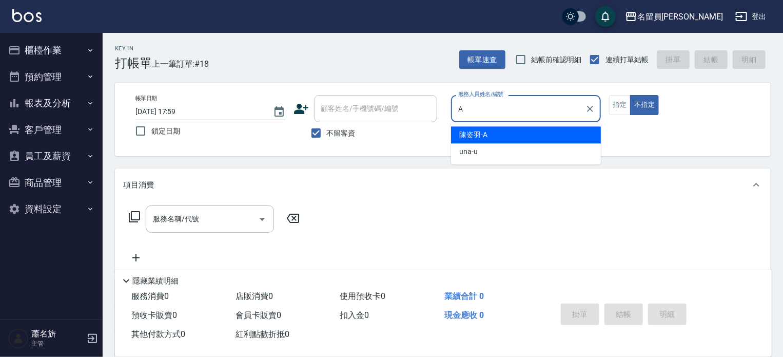
type input "[PERSON_NAME]"
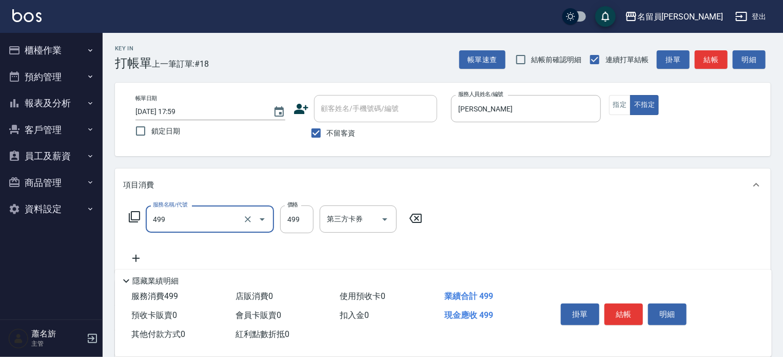
type input "去角質洗髮(499)"
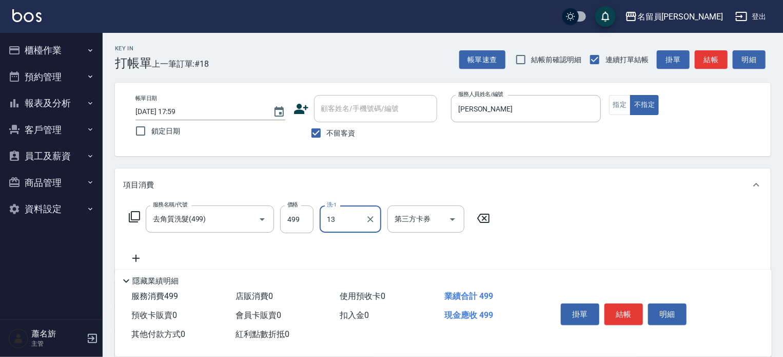
type input "[PERSON_NAME]-13"
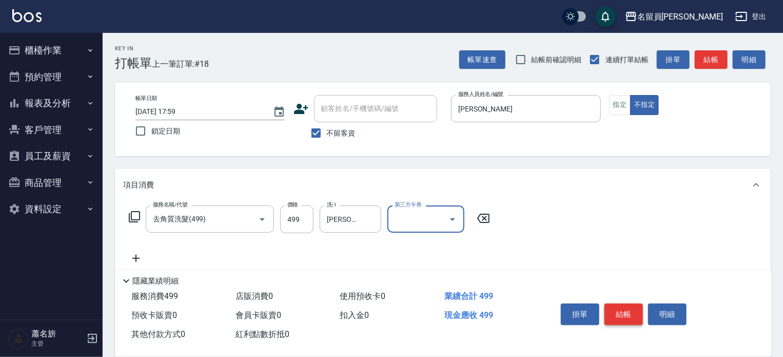
click at [630, 312] on button "結帳" at bounding box center [623, 314] width 38 height 22
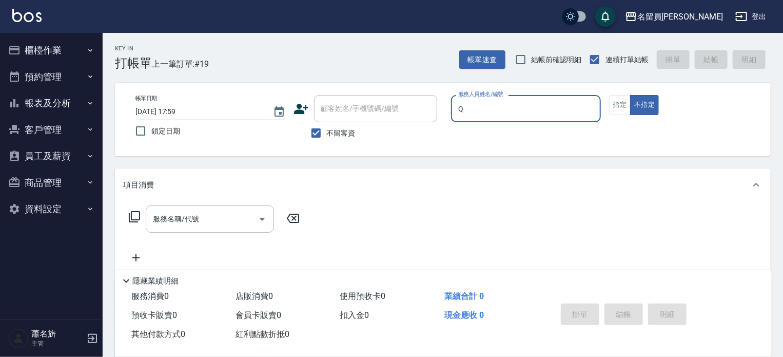
type input "[PERSON_NAME]"
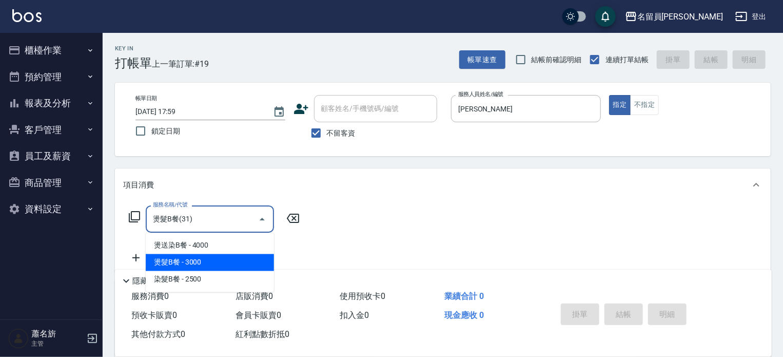
type input "燙髮B餐(31)"
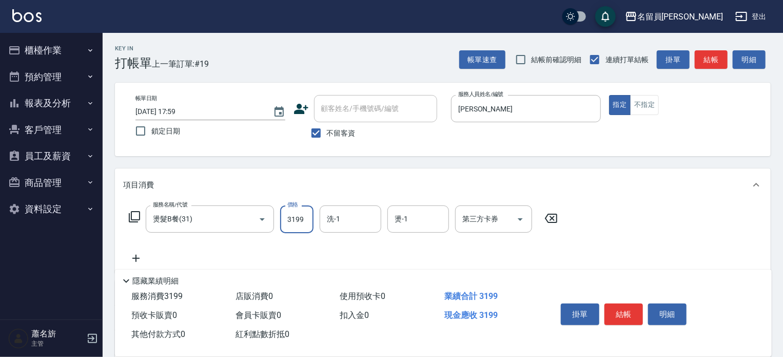
type input "3199"
type input "[PERSON_NAME]-13"
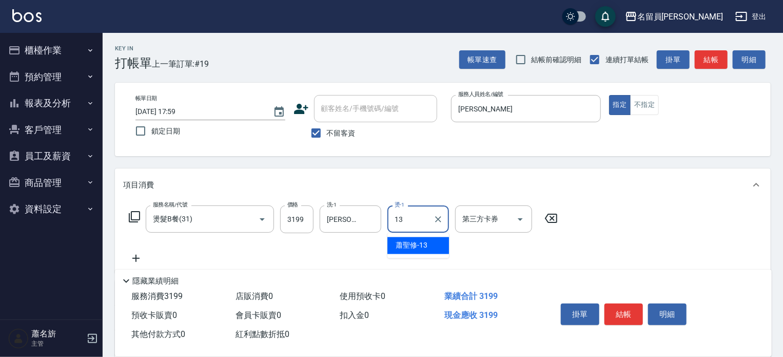
type input "[PERSON_NAME]-13"
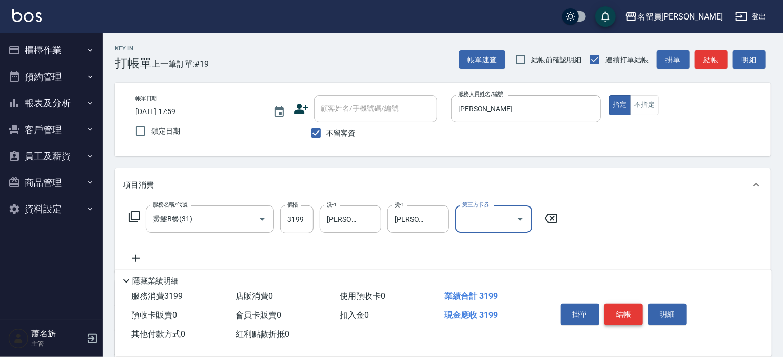
click at [634, 308] on button "結帳" at bounding box center [623, 314] width 38 height 22
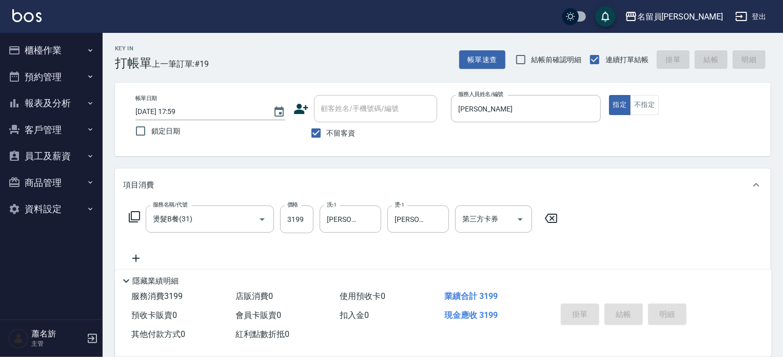
type input "[DATE] 18:00"
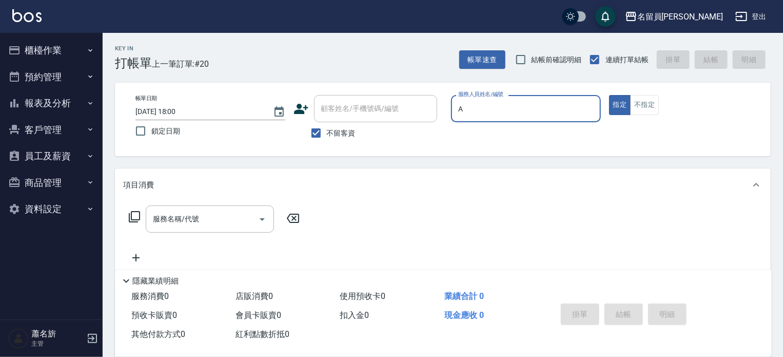
type input "[PERSON_NAME]"
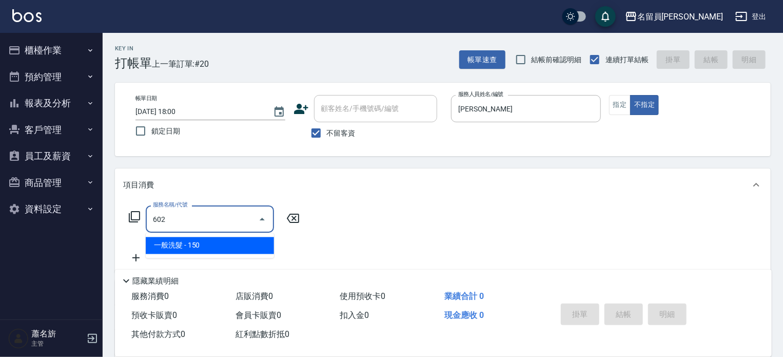
type input "一般洗髮(602)"
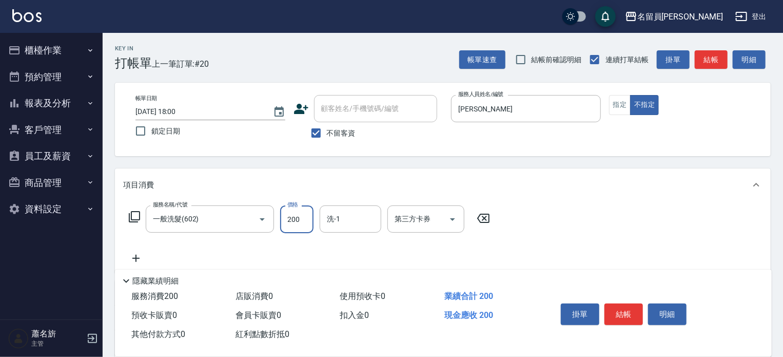
type input "200"
type input "[PERSON_NAME]-13"
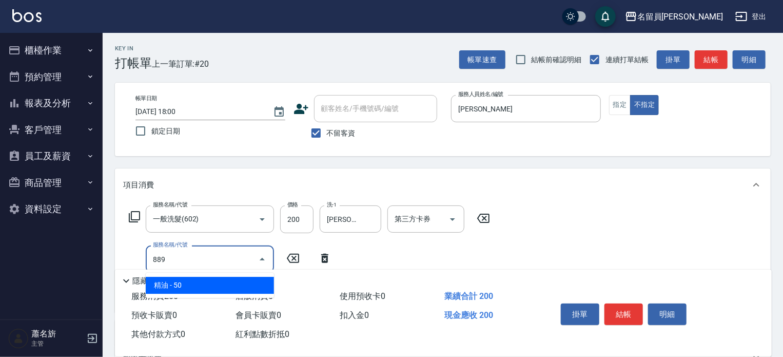
type input "精油(889)"
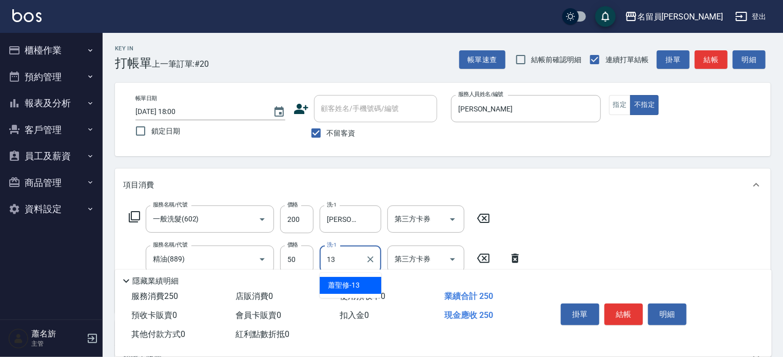
type input "[PERSON_NAME]-13"
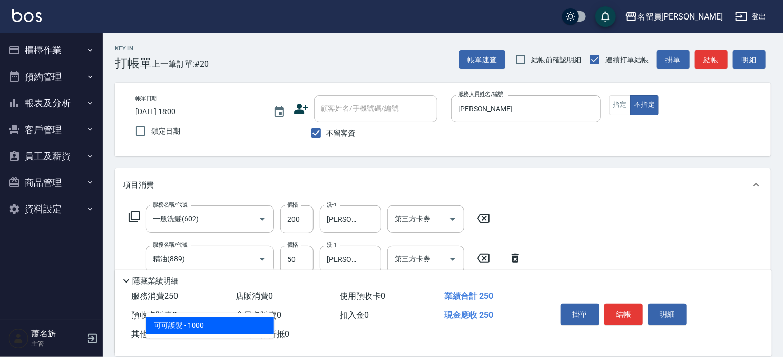
type input "1"
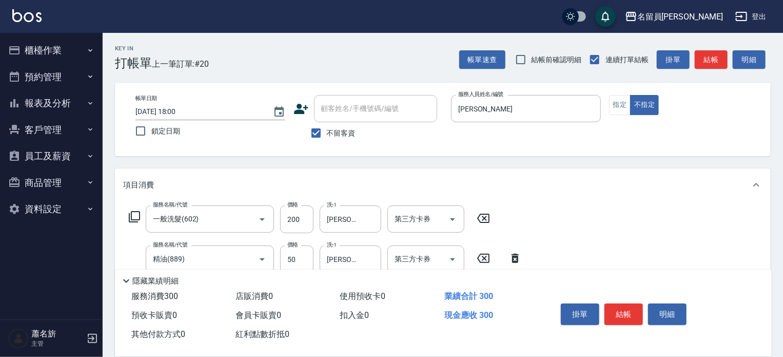
type input "瞬間保養(415)"
type input "[PERSON_NAME]-13"
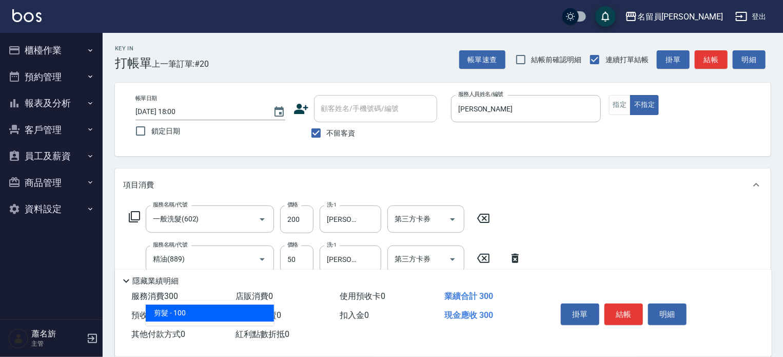
type input "剪髮(302)"
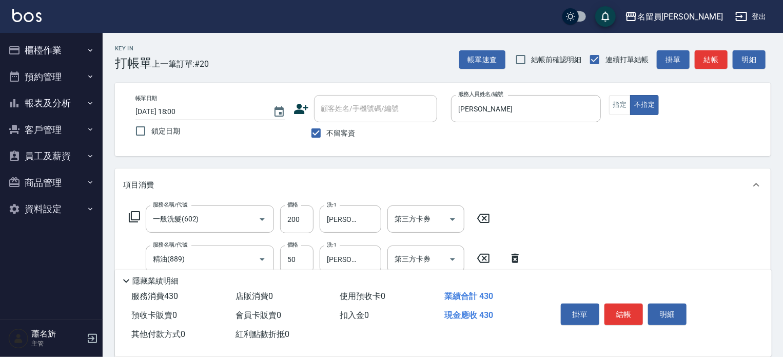
type input "130"
click at [622, 309] on button "結帳" at bounding box center [623, 314] width 38 height 22
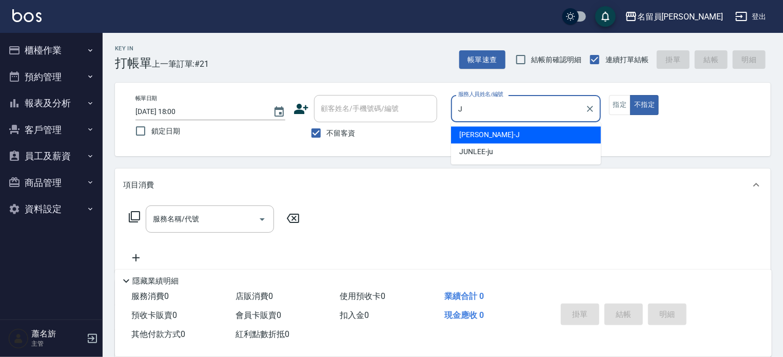
type input "[PERSON_NAME]"
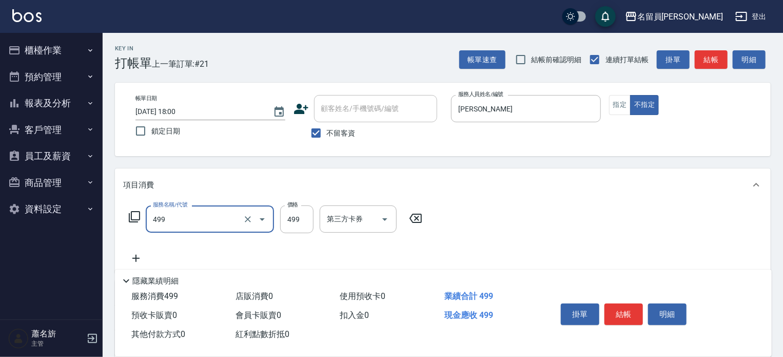
type input "去角質洗髮(499)"
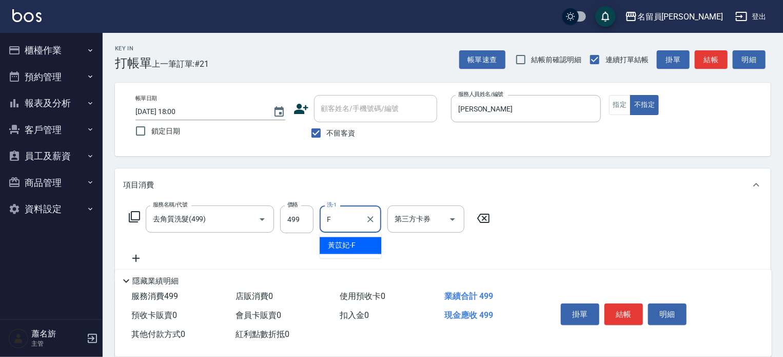
type input "[PERSON_NAME]-F"
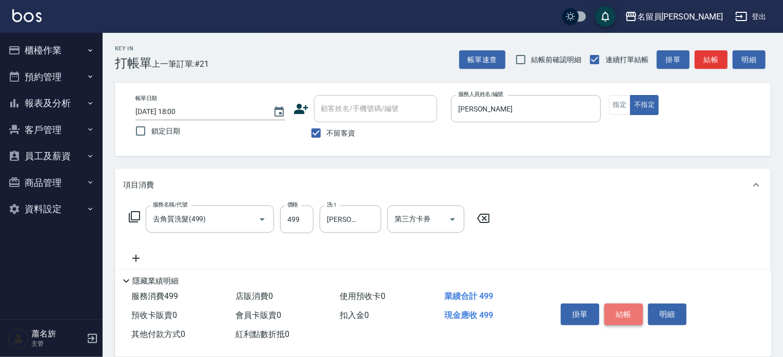
click at [620, 305] on button "結帳" at bounding box center [623, 314] width 38 height 22
